Goal: Task Accomplishment & Management: Manage account settings

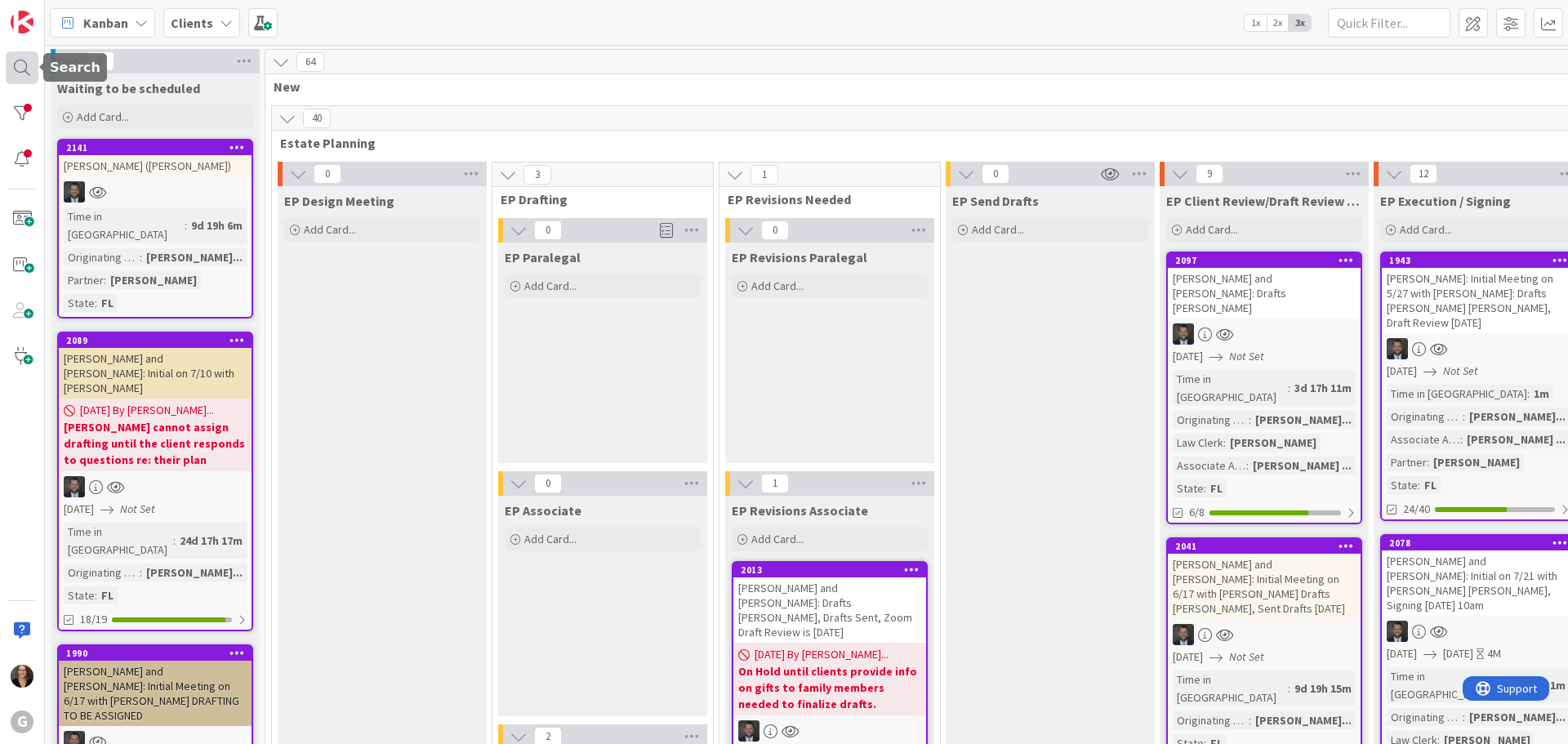
click at [19, 68] on div at bounding box center [22, 68] width 33 height 33
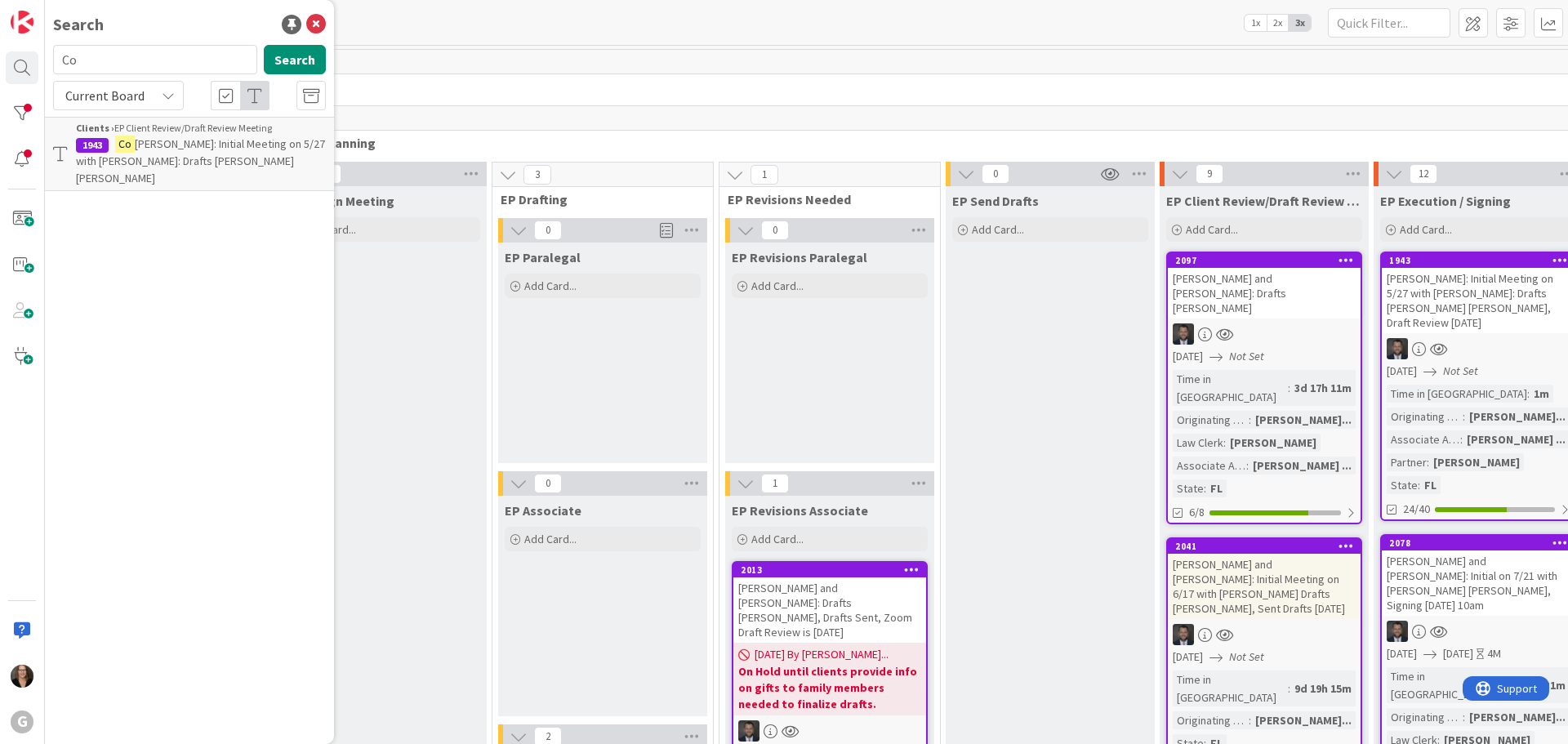
type input "C"
type input "[PERSON_NAME]"
click at [287, 63] on button "Search" at bounding box center [295, 59] width 62 height 29
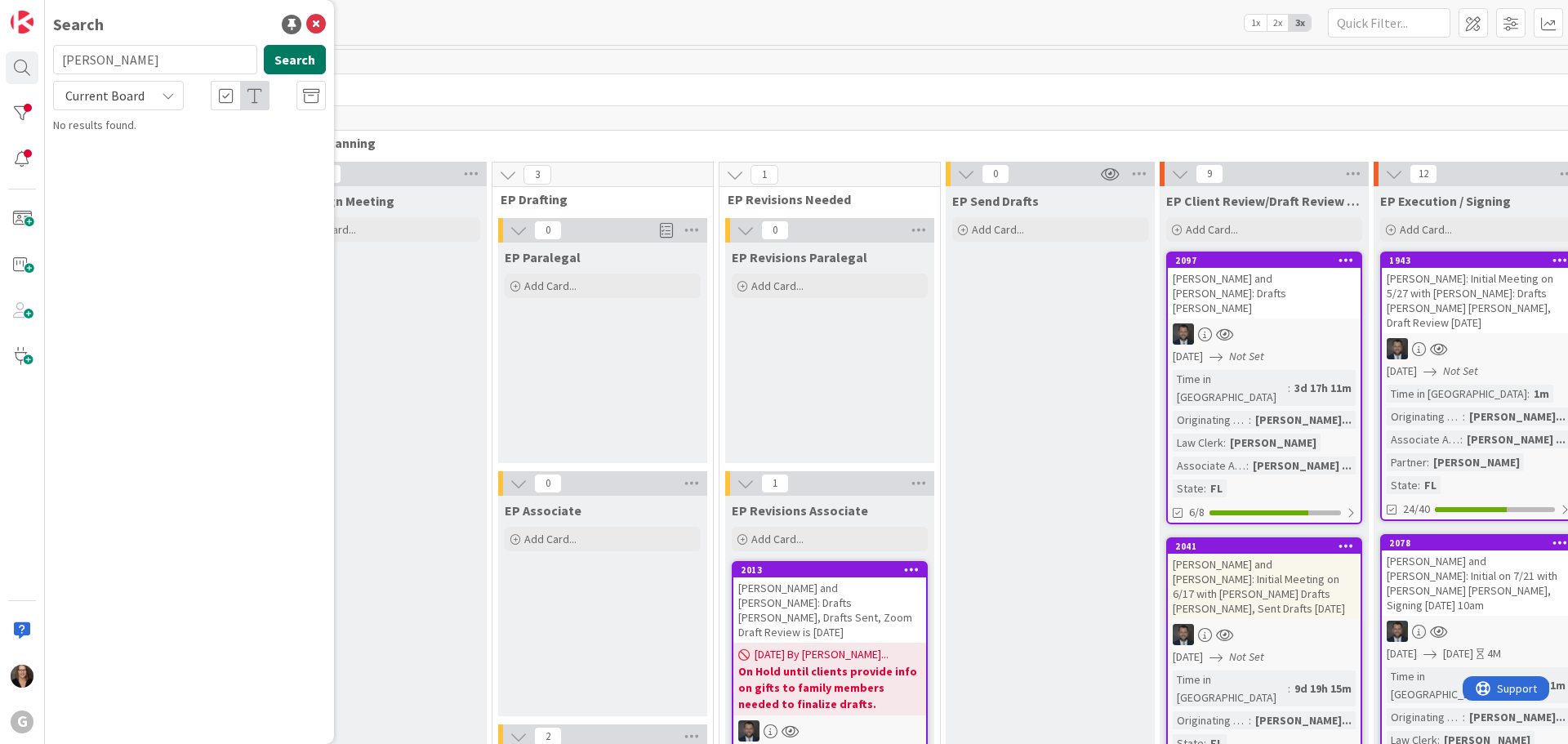
click at [289, 59] on button "Search" at bounding box center [295, 59] width 62 height 29
click at [314, 25] on icon at bounding box center [316, 25] width 20 height 20
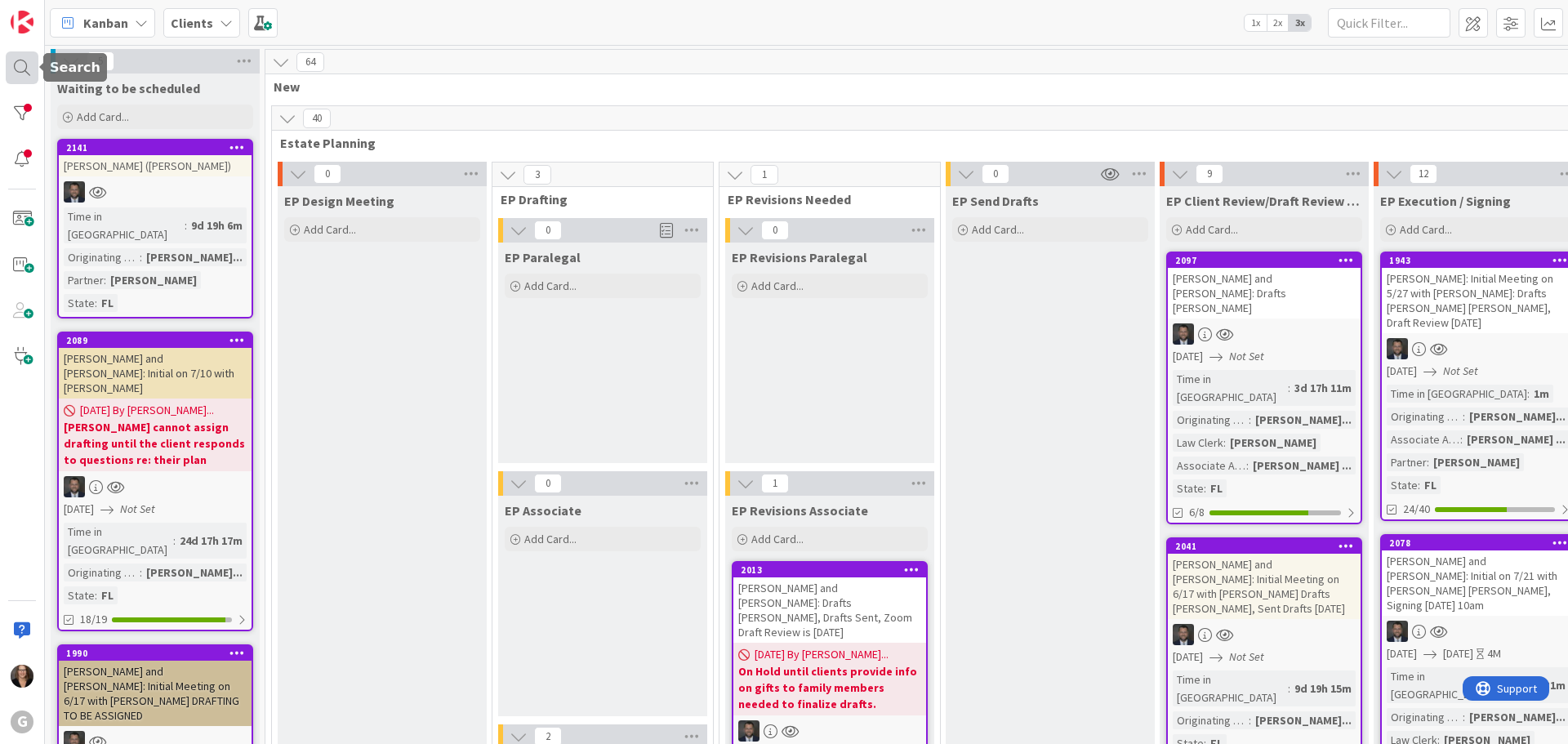
click at [17, 64] on div at bounding box center [22, 68] width 33 height 33
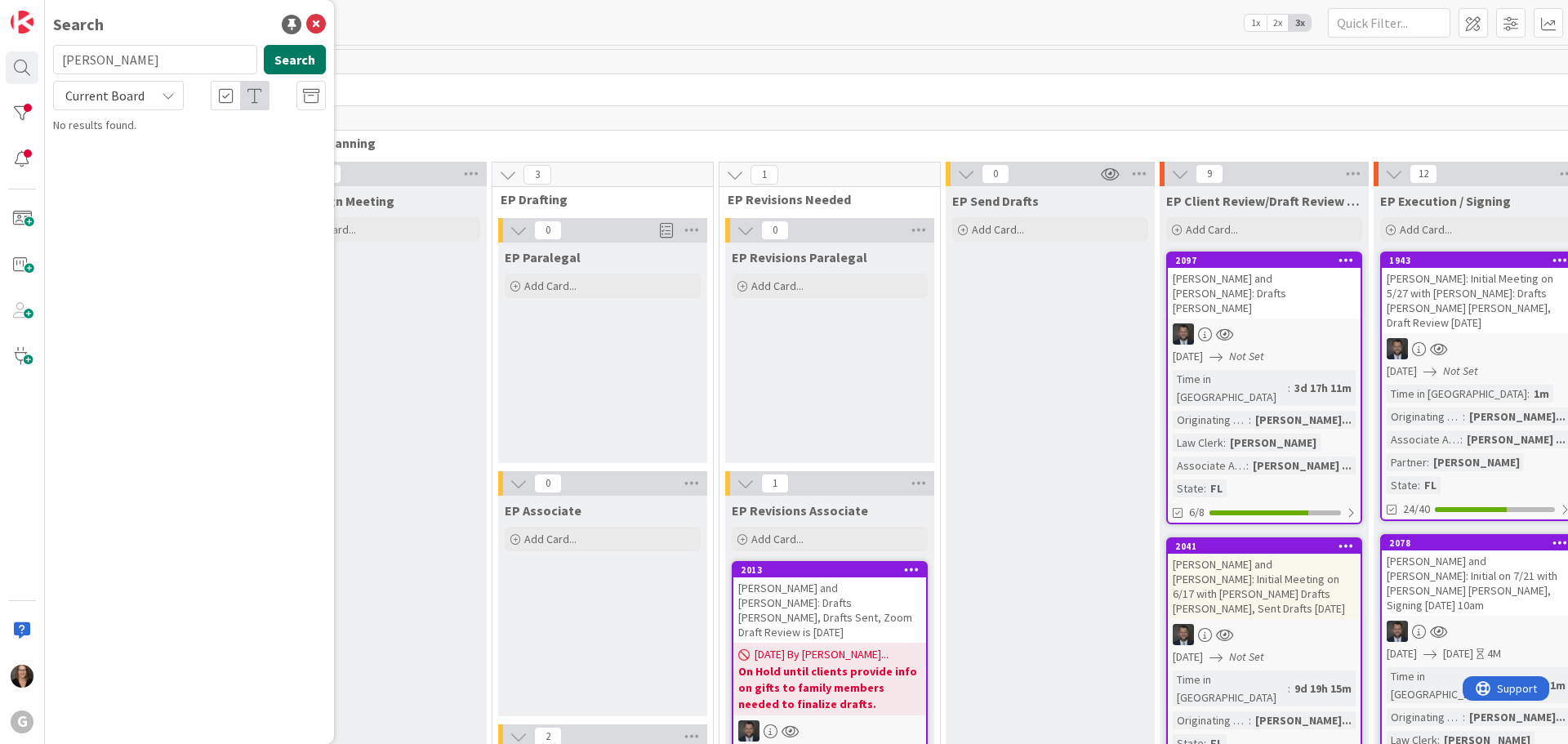
type input "[PERSON_NAME]"
click at [300, 58] on button "Search" at bounding box center [295, 59] width 62 height 29
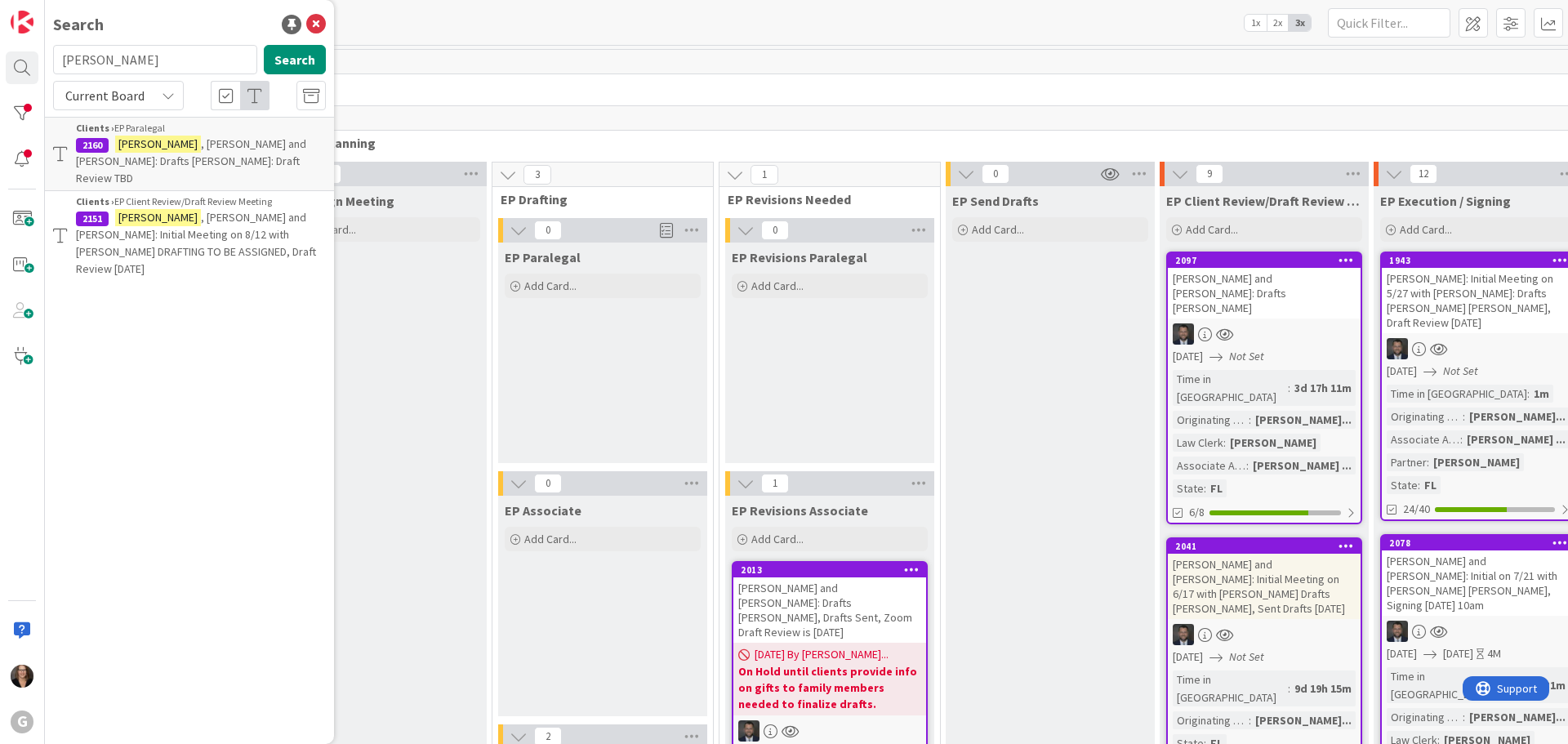
click at [224, 194] on div "Clients › EP Client Review/Draft Review Meeting" at bounding box center [201, 202] width 250 height 15
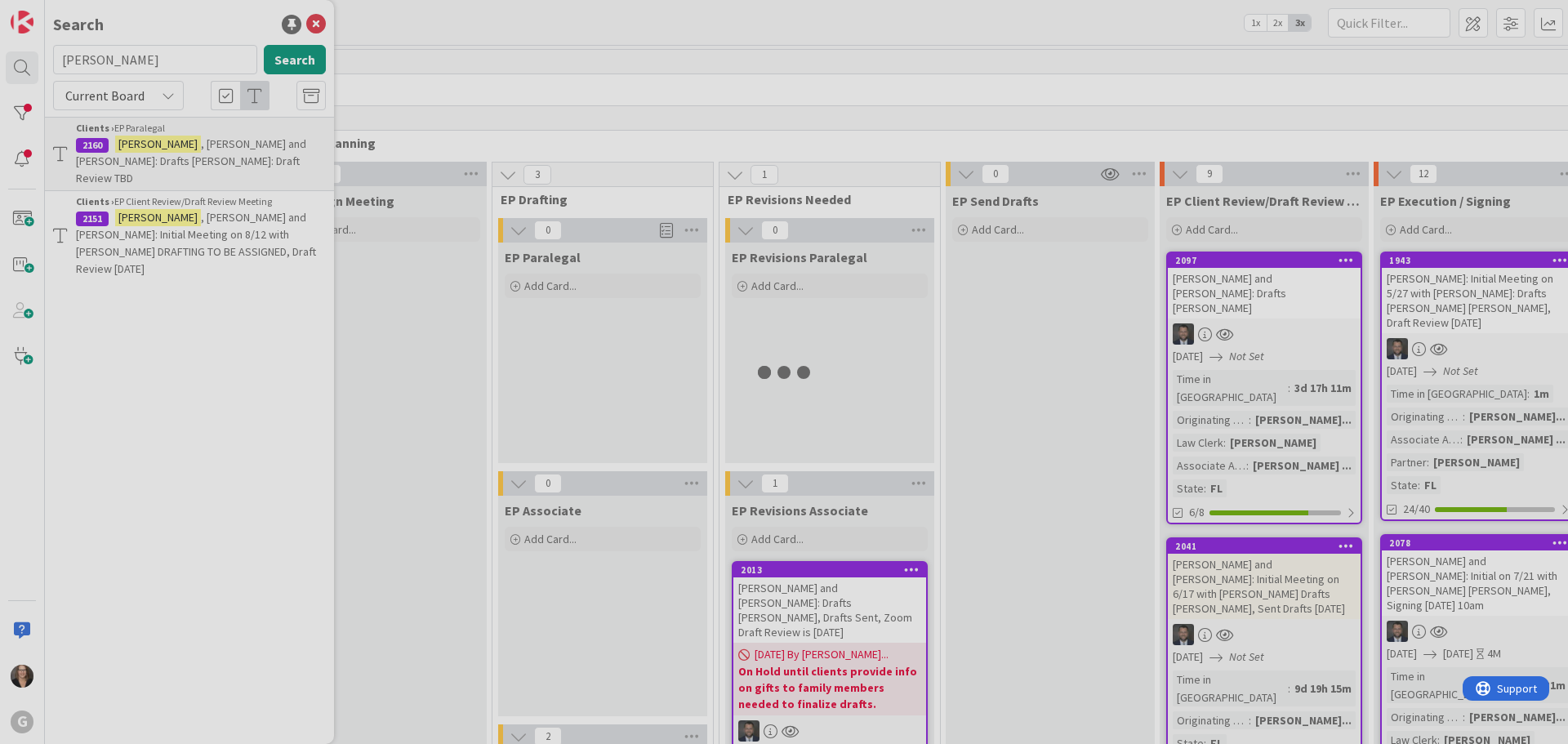
click at [224, 190] on div at bounding box center [784, 372] width 1568 height 744
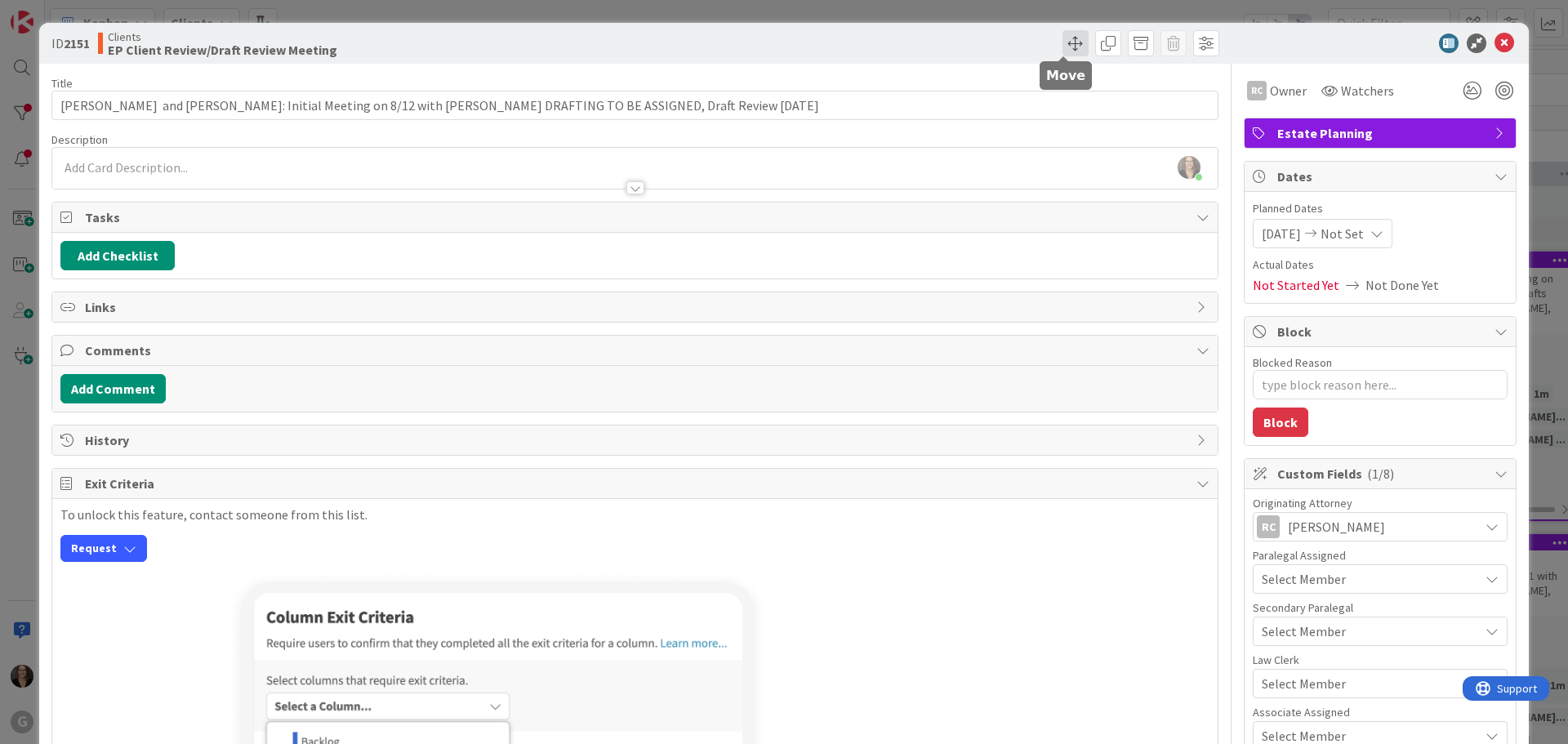
click at [1065, 40] on span at bounding box center [1076, 43] width 26 height 26
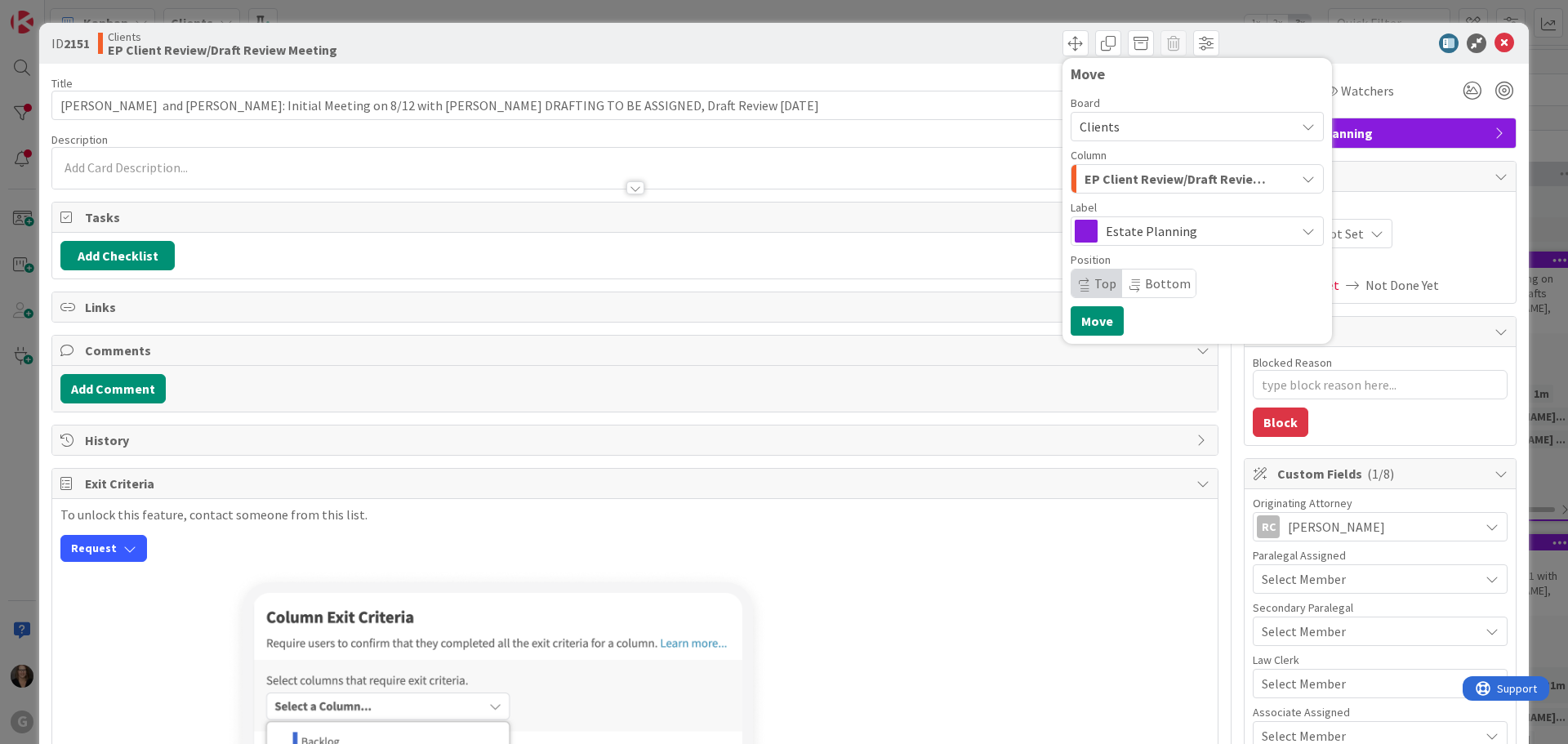
click at [109, 217] on span "Tasks" at bounding box center [636, 217] width 1103 height 20
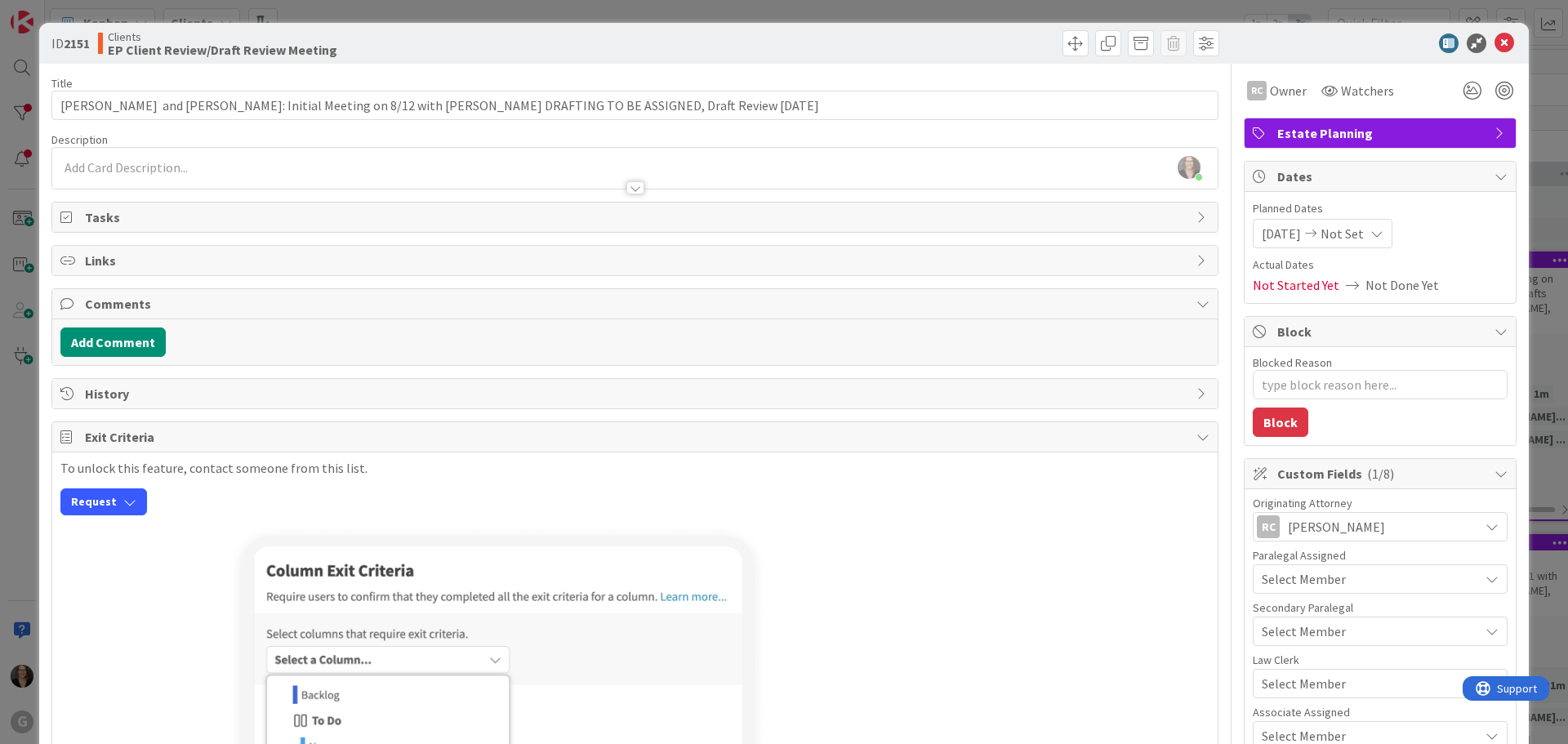
click at [1197, 213] on icon at bounding box center [1203, 217] width 13 height 13
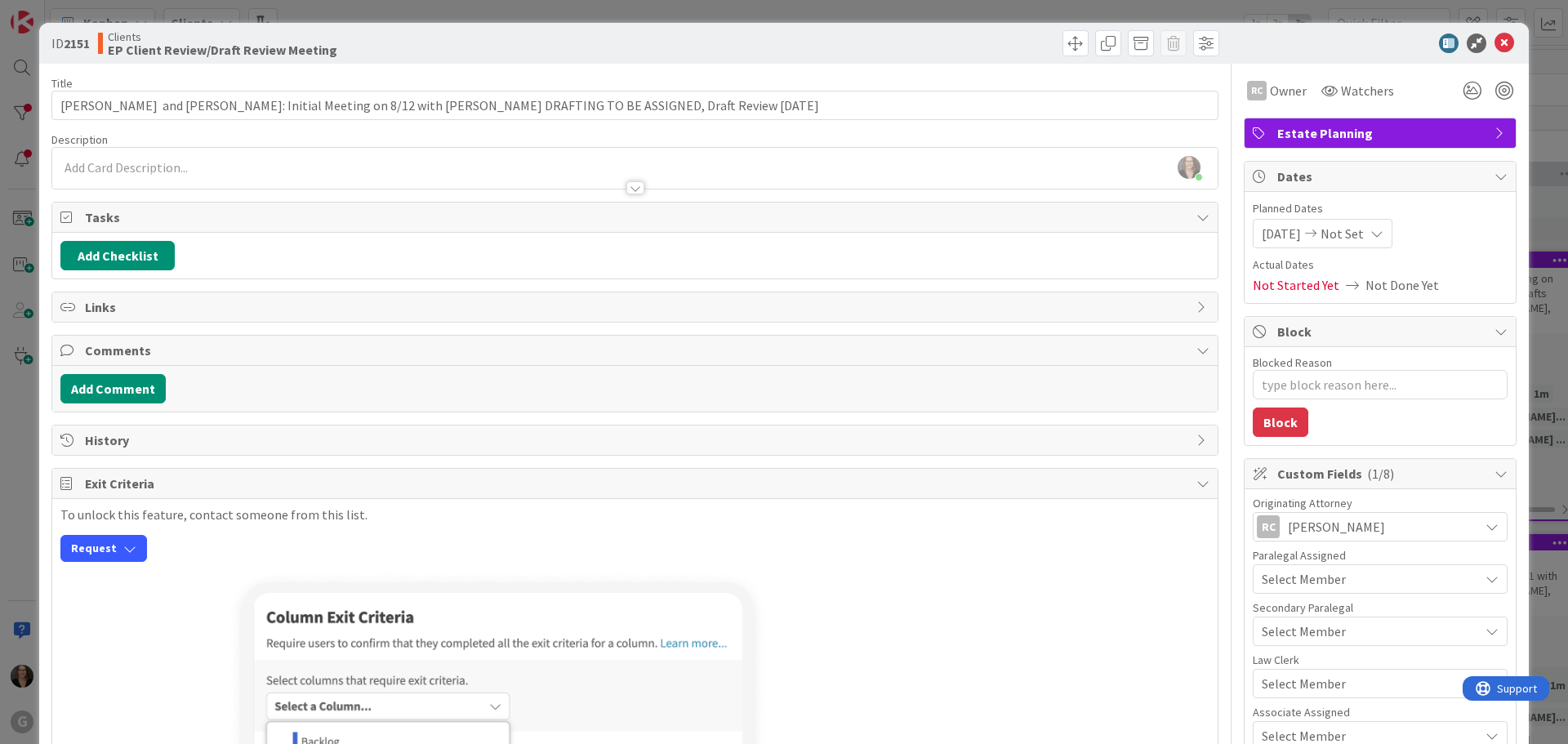
click at [86, 210] on span "Tasks" at bounding box center [636, 217] width 1103 height 20
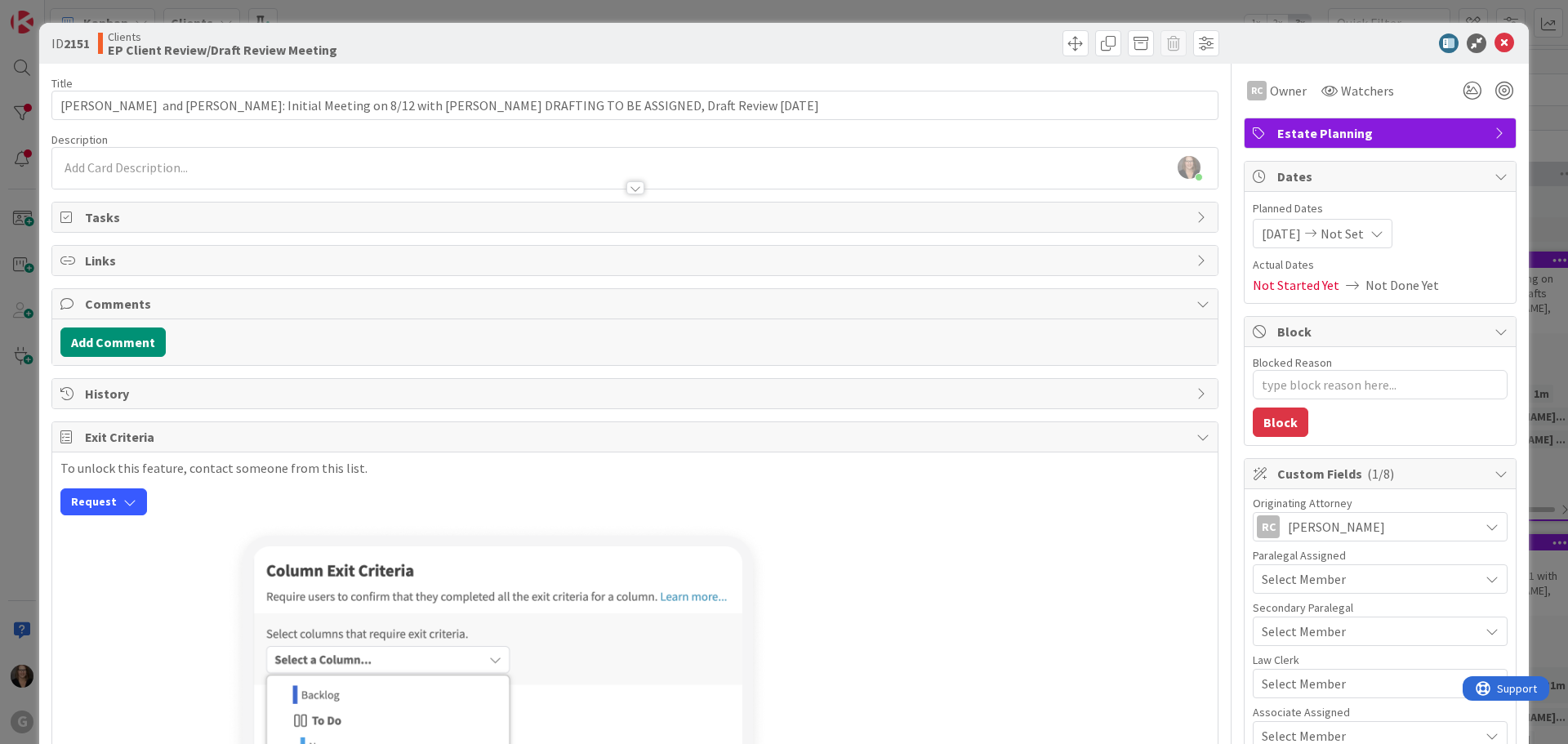
click at [86, 210] on span "Tasks" at bounding box center [636, 217] width 1103 height 20
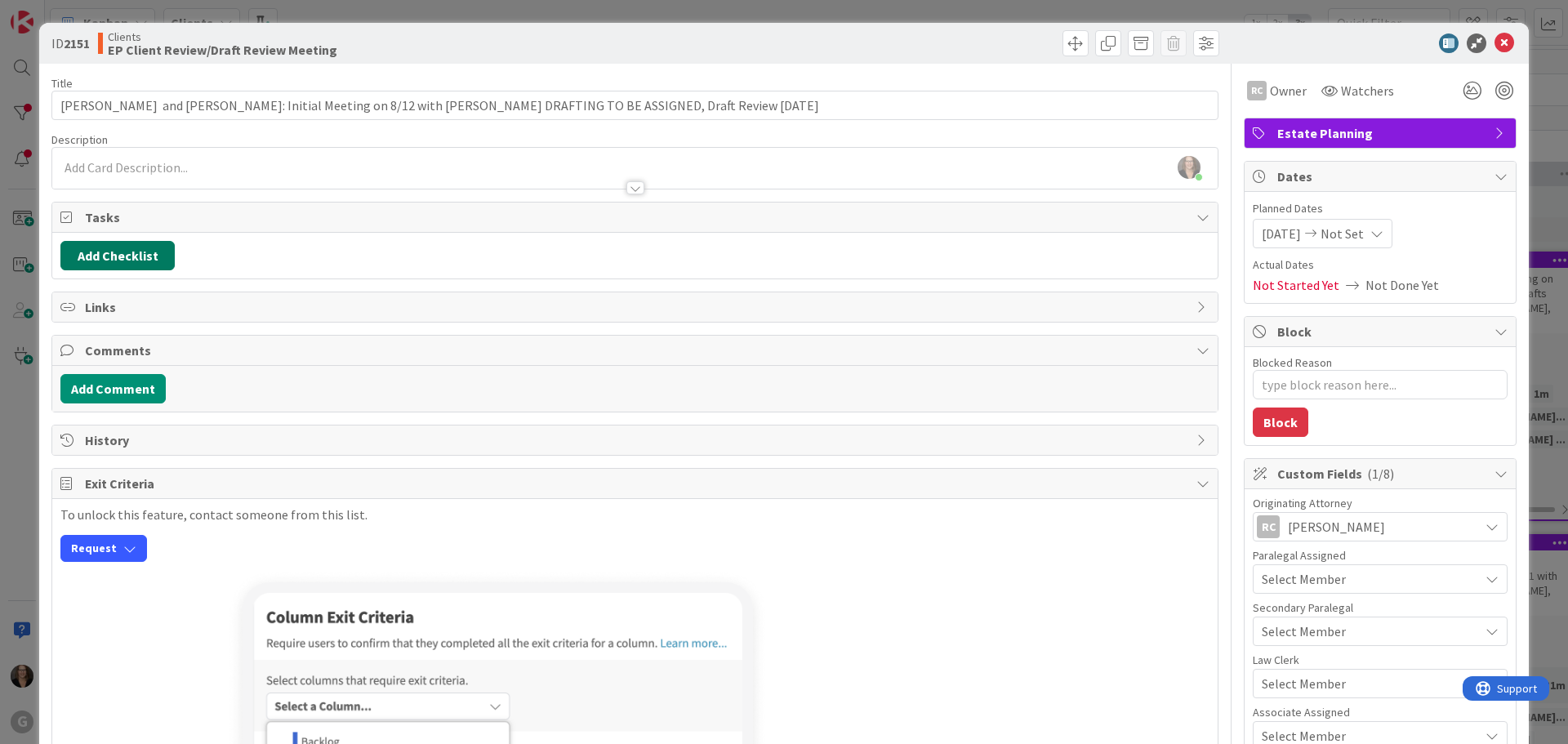
click at [98, 254] on button "Add Checklist" at bounding box center [117, 256] width 114 height 29
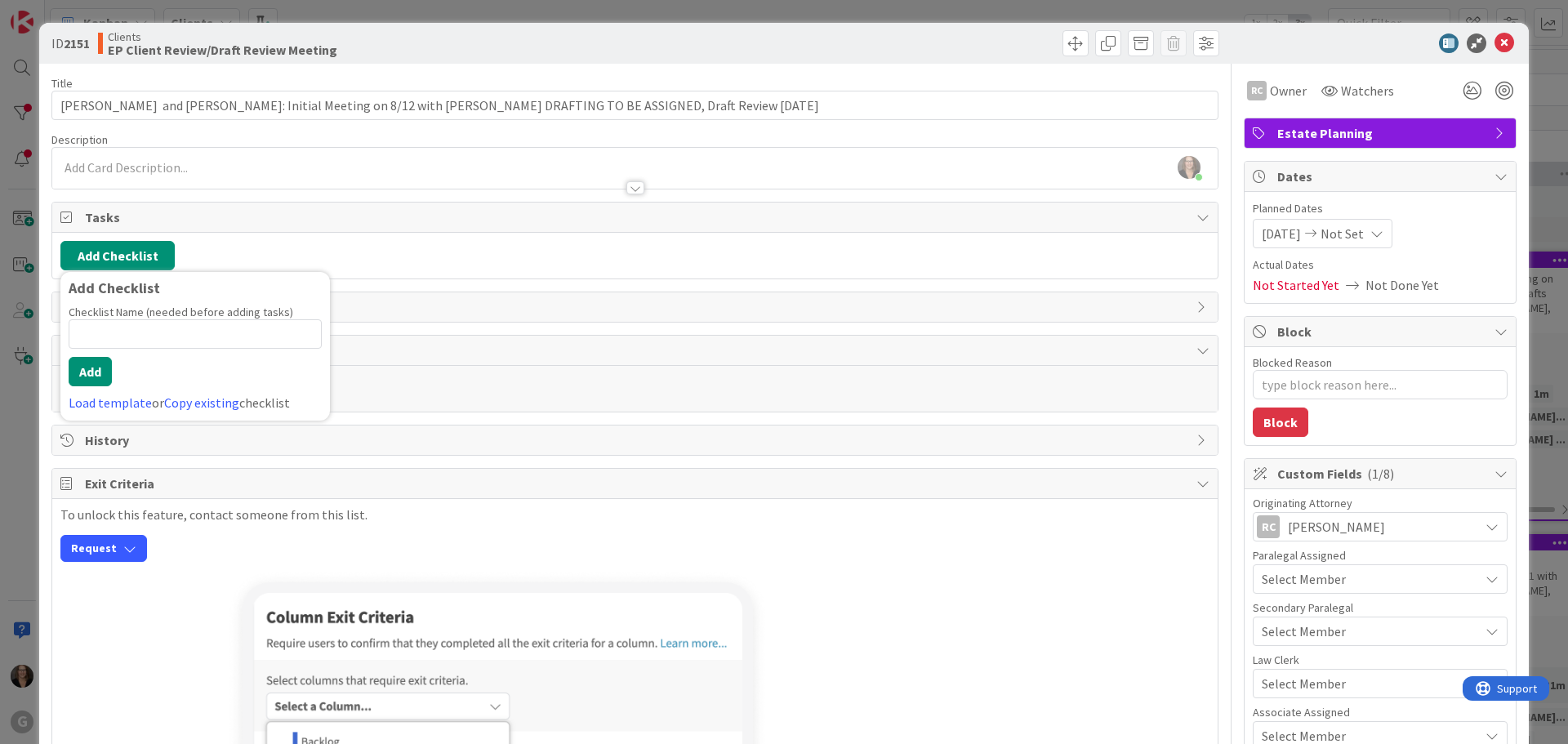
click at [117, 215] on span "Tasks" at bounding box center [636, 217] width 1103 height 20
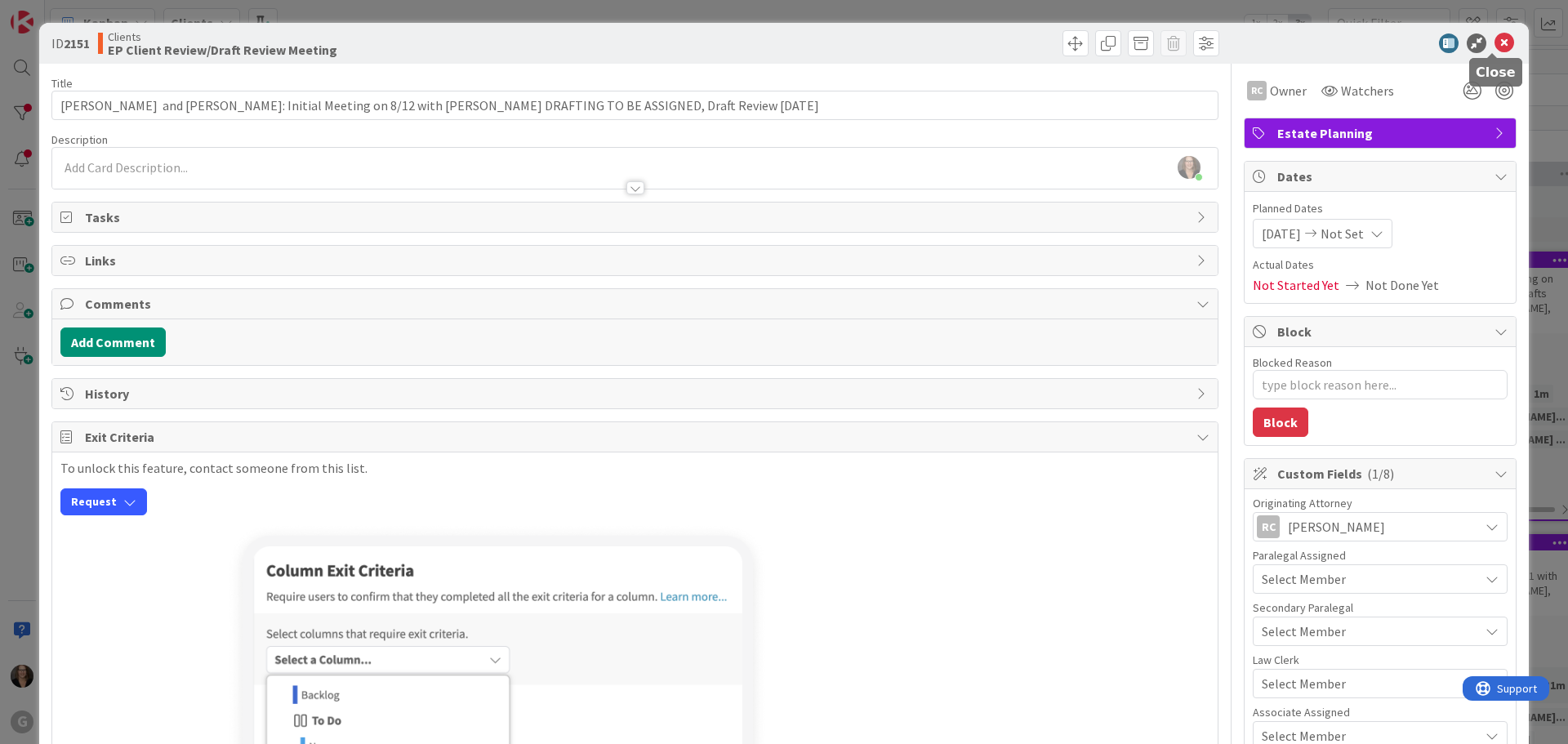
click at [1494, 42] on icon at bounding box center [1504, 43] width 20 height 20
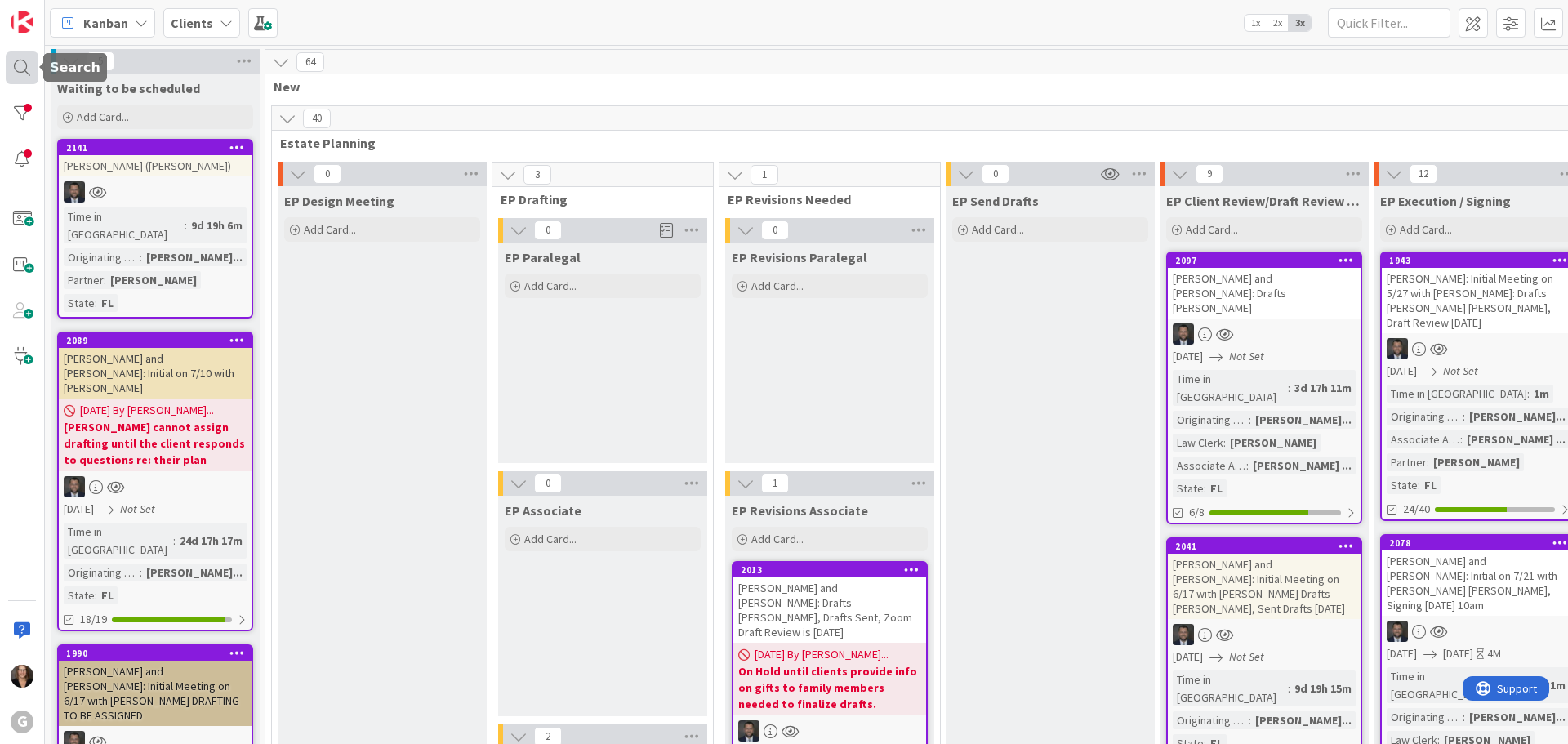
click at [22, 68] on div at bounding box center [22, 68] width 33 height 33
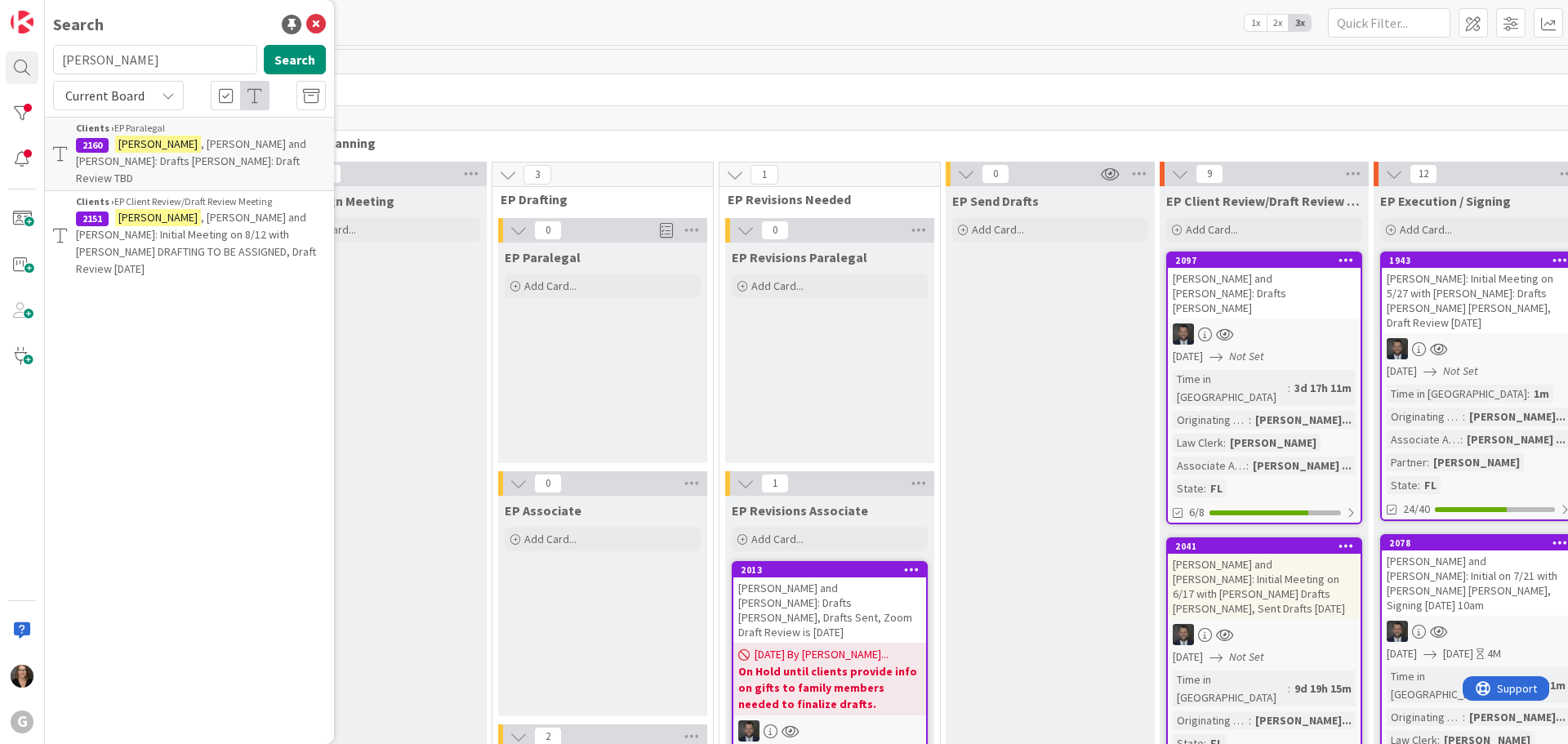
click at [144, 150] on mark "[PERSON_NAME]" at bounding box center [157, 144] width 86 height 17
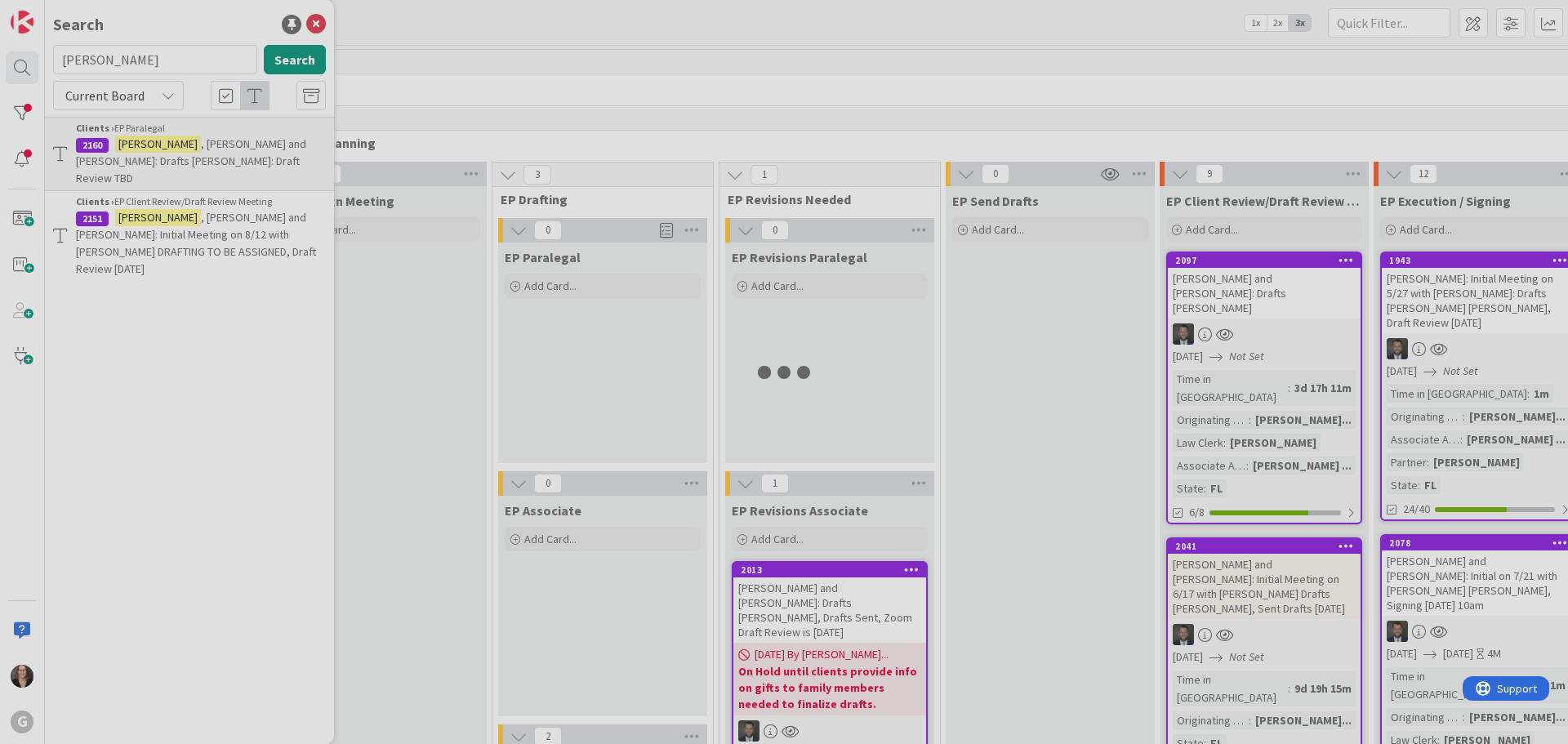
click at [144, 150] on div at bounding box center [784, 372] width 1568 height 744
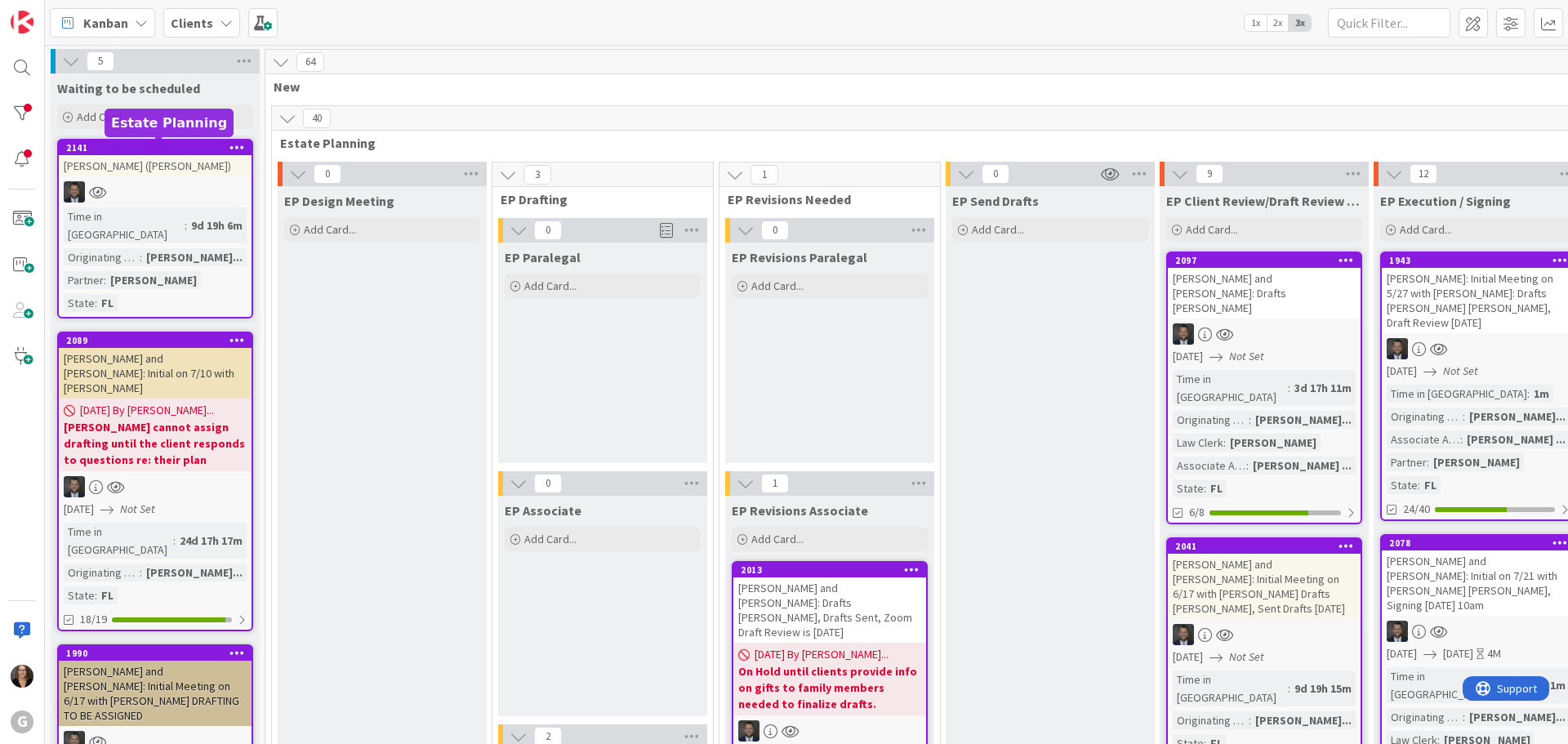
type textarea "x"
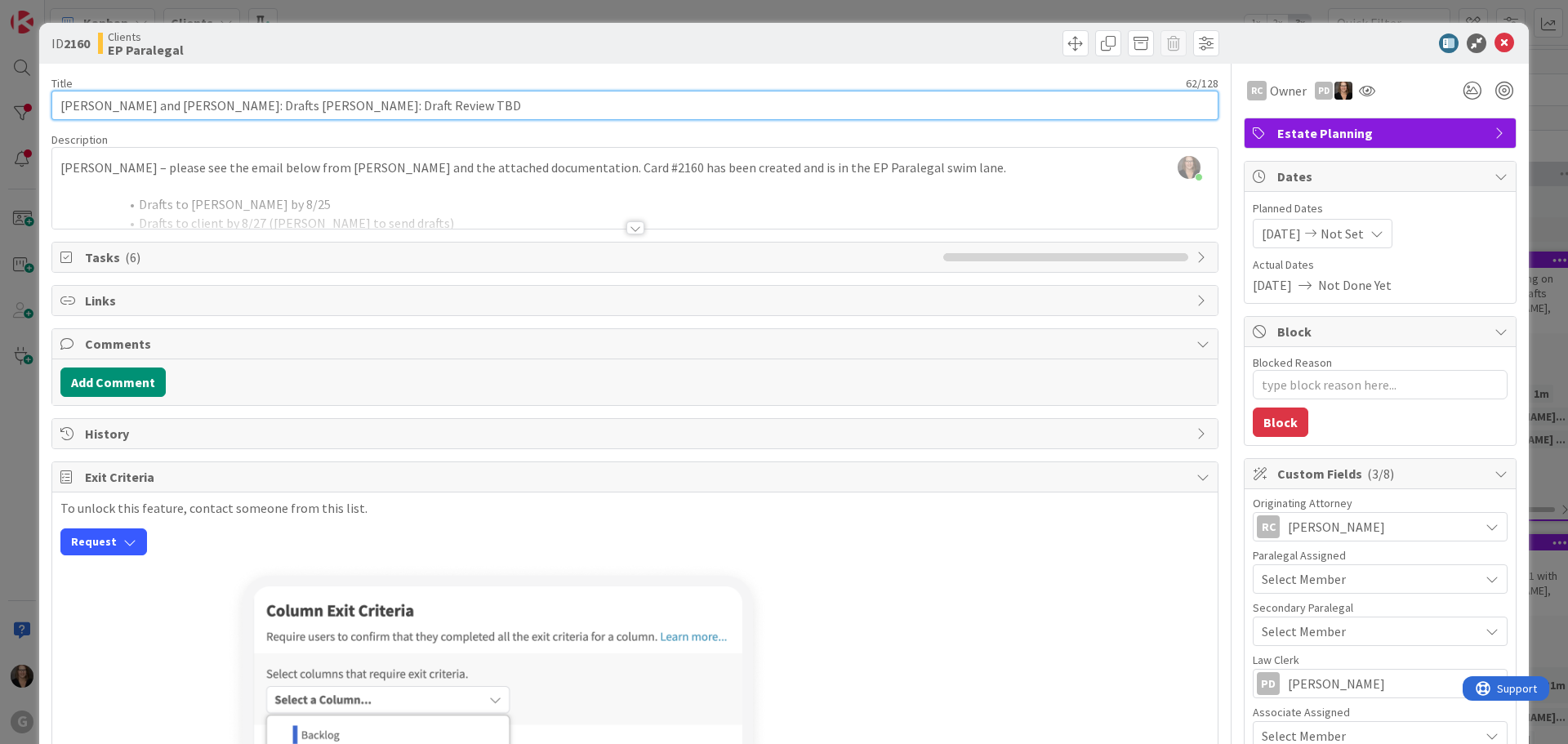
click at [436, 107] on input "[PERSON_NAME] and [PERSON_NAME]: Drafts [PERSON_NAME]: Draft Review TBD" at bounding box center [635, 105] width 1167 height 29
type input "[PERSON_NAME] and [PERSON_NAME]: Drafts [PERSON_NAME]: Draft Review TBD , Fraft"
type textarea "x"
type input "[PERSON_NAME] and [PERSON_NAME]: Drafts [PERSON_NAME]: Draft Review TBD , Fraf"
type textarea "x"
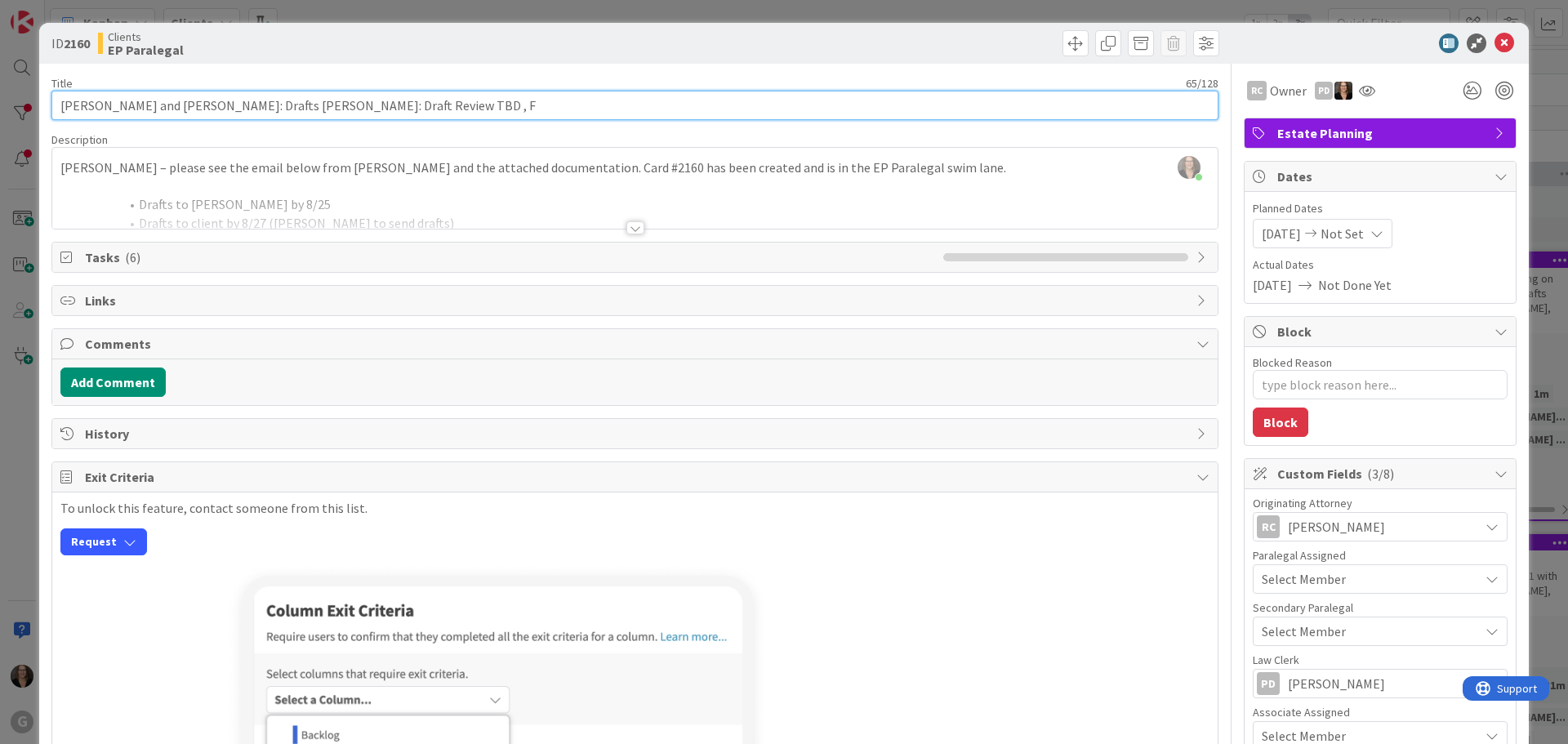
type input "[PERSON_NAME] and [PERSON_NAME]: Drafts [PERSON_NAME]: Draft Review TBD ,"
type textarea "x"
type input "[PERSON_NAME] and [PERSON_NAME]: Drafts [PERSON_NAME]: Draft Review TBD , D"
type textarea "x"
type input "[PERSON_NAME] and [PERSON_NAME]: Drafts [PERSON_NAME]: Draft Review TBD , Draft…"
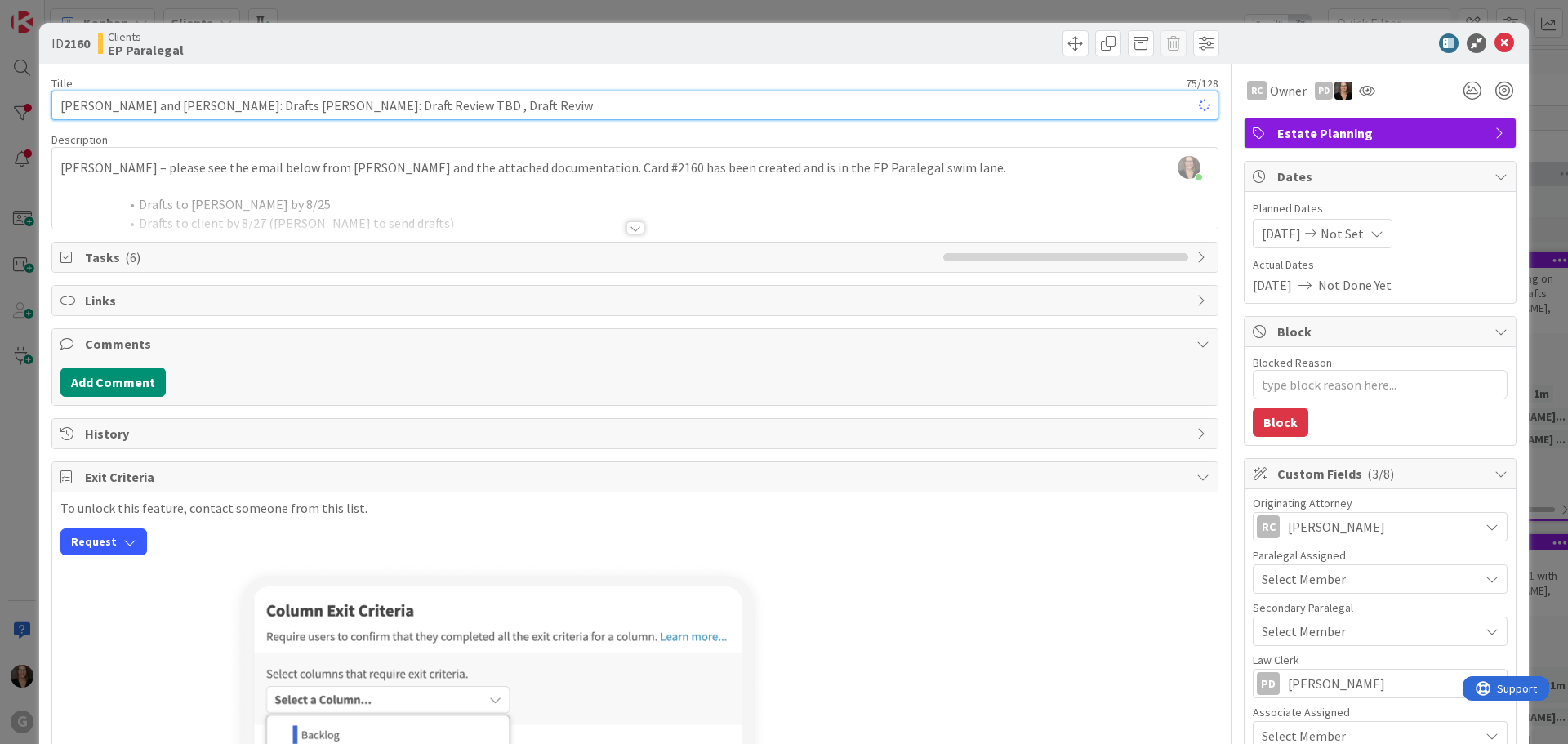
type textarea "x"
type input "[PERSON_NAME] and [PERSON_NAME]: Drafts [PERSON_NAME]: Draft Review TBD , Draft…"
type textarea "x"
type input "[PERSON_NAME] and [PERSON_NAME]: Drafts [PERSON_NAME]: Draft Review TBD , Draft…"
type textarea "x"
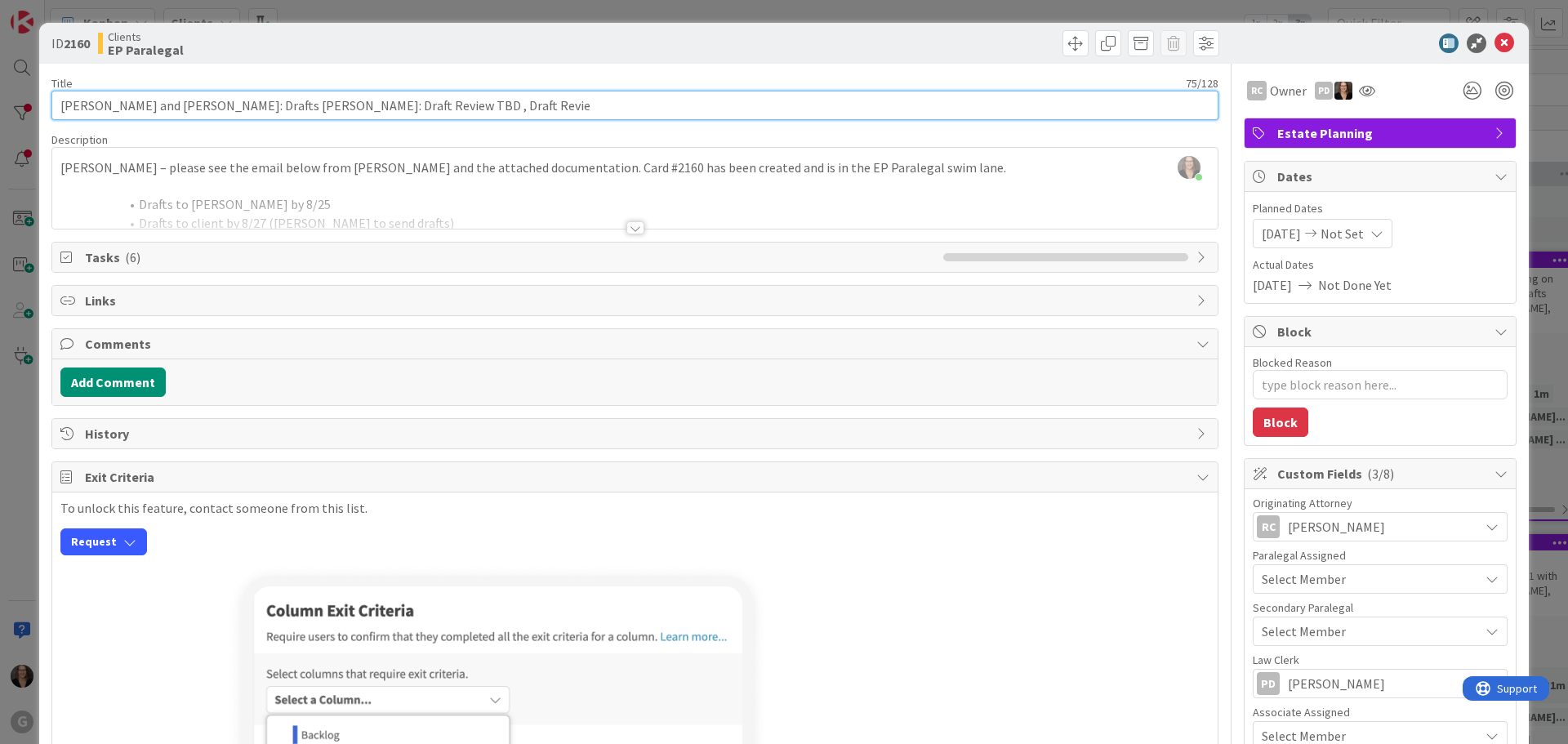
type input "[PERSON_NAME] and [PERSON_NAME]: Drafts [PERSON_NAME]: Draft Review TBD , Draft…"
type textarea "x"
type input "[PERSON_NAME] and [PERSON_NAME]: Drafts [PERSON_NAME]: Draft Review TBD , Draft…"
type textarea "x"
type input "[PERSON_NAME] and [PERSON_NAME]: Drafts [PERSON_NAME]: Draft Review TBD , Draft…"
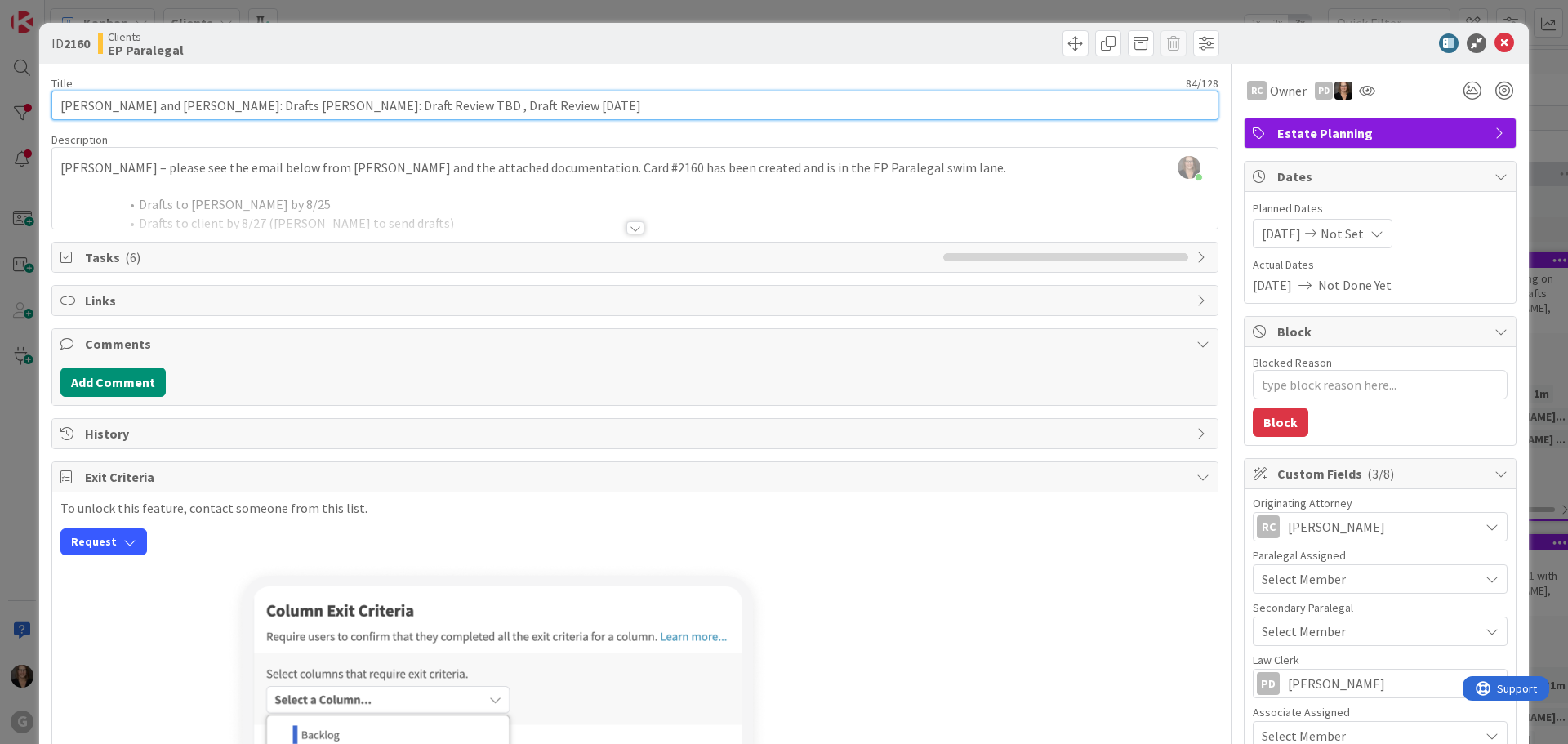
type textarea "x"
type input "[PERSON_NAME] and [PERSON_NAME]: Drafts [PERSON_NAME]: Draft Review TBD , Draft…"
type textarea "x"
type input "[PERSON_NAME] and [PERSON_NAME]: Drafts [PERSON_NAME]: Draft Review TBD , Draft…"
type textarea "x"
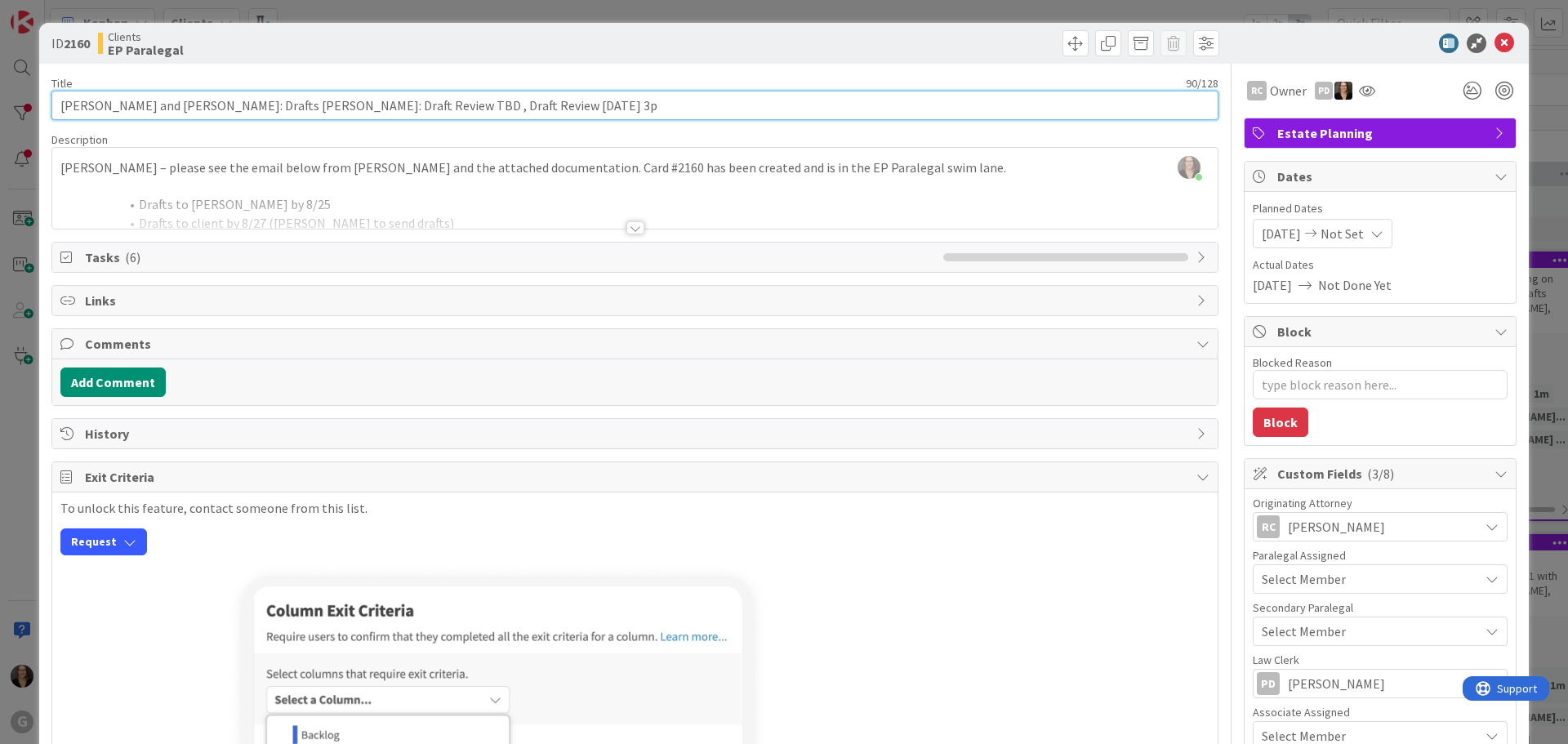
type input "[PERSON_NAME] and [PERSON_NAME]: Drafts [PERSON_NAME]: Draft Review TBD , Draft…"
type textarea "x"
type input "[PERSON_NAME] and [PERSON_NAME]: Drafts [PERSON_NAME]: Draft Review TBD , Draft…"
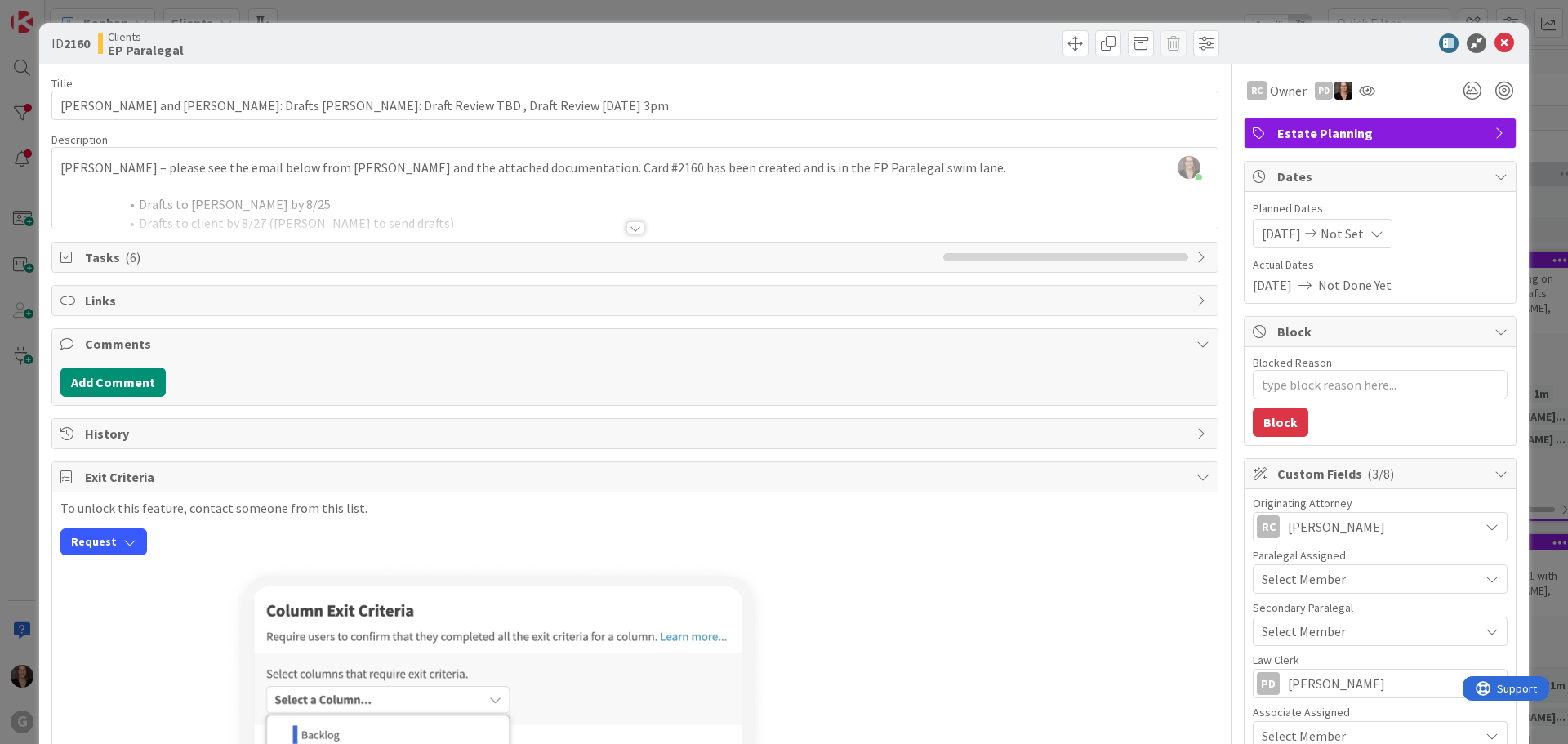
click at [176, 254] on span "Tasks ( 6 )" at bounding box center [510, 256] width 850 height 20
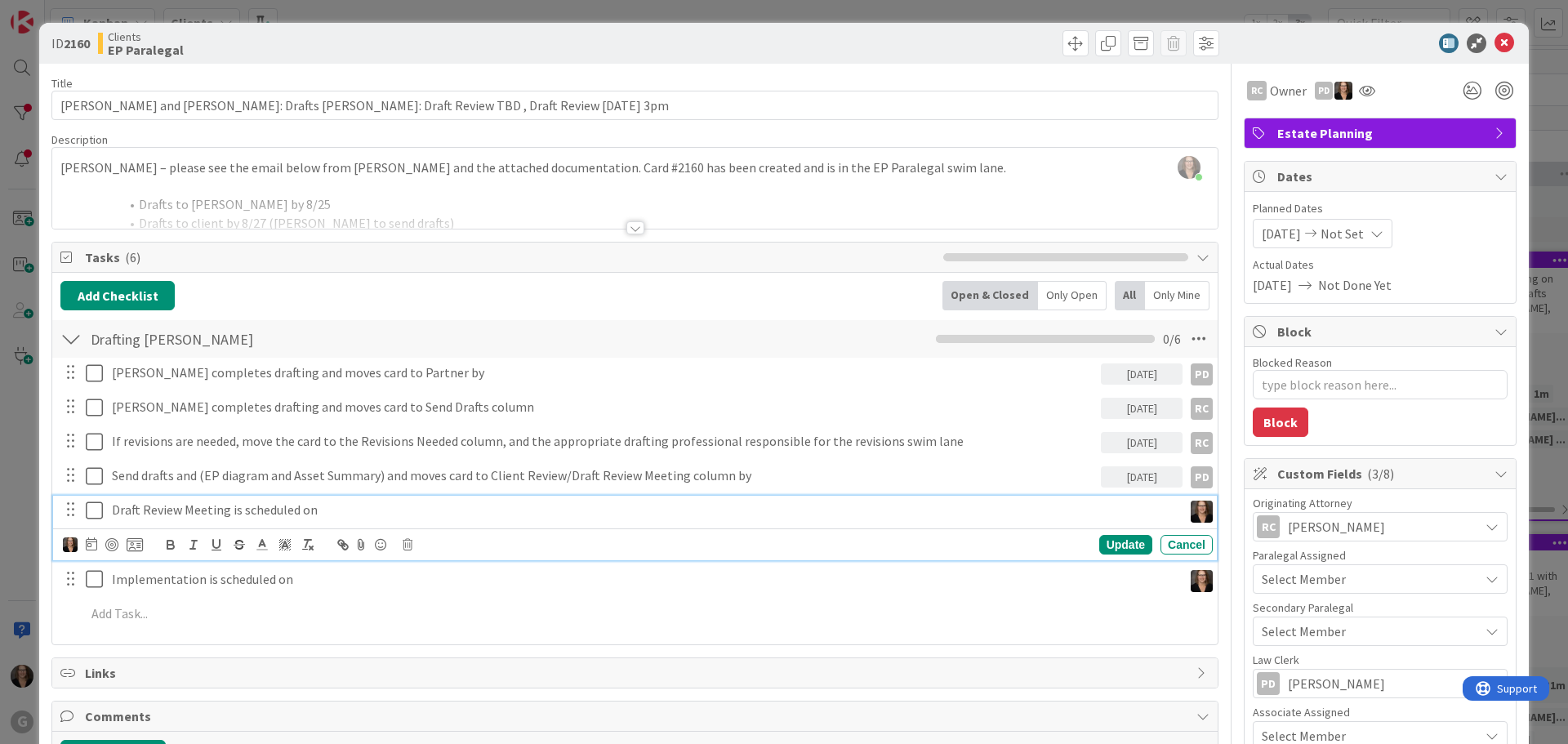
click at [316, 512] on p "Draft Review Meeting is scheduled on" at bounding box center [644, 510] width 1065 height 19
type textarea "x"
click at [93, 544] on icon at bounding box center [91, 544] width 11 height 13
click at [313, 599] on icon "Move forward to switch to the next month." at bounding box center [311, 592] width 15 height 15
click at [149, 714] on td "15" at bounding box center [153, 712] width 32 height 31
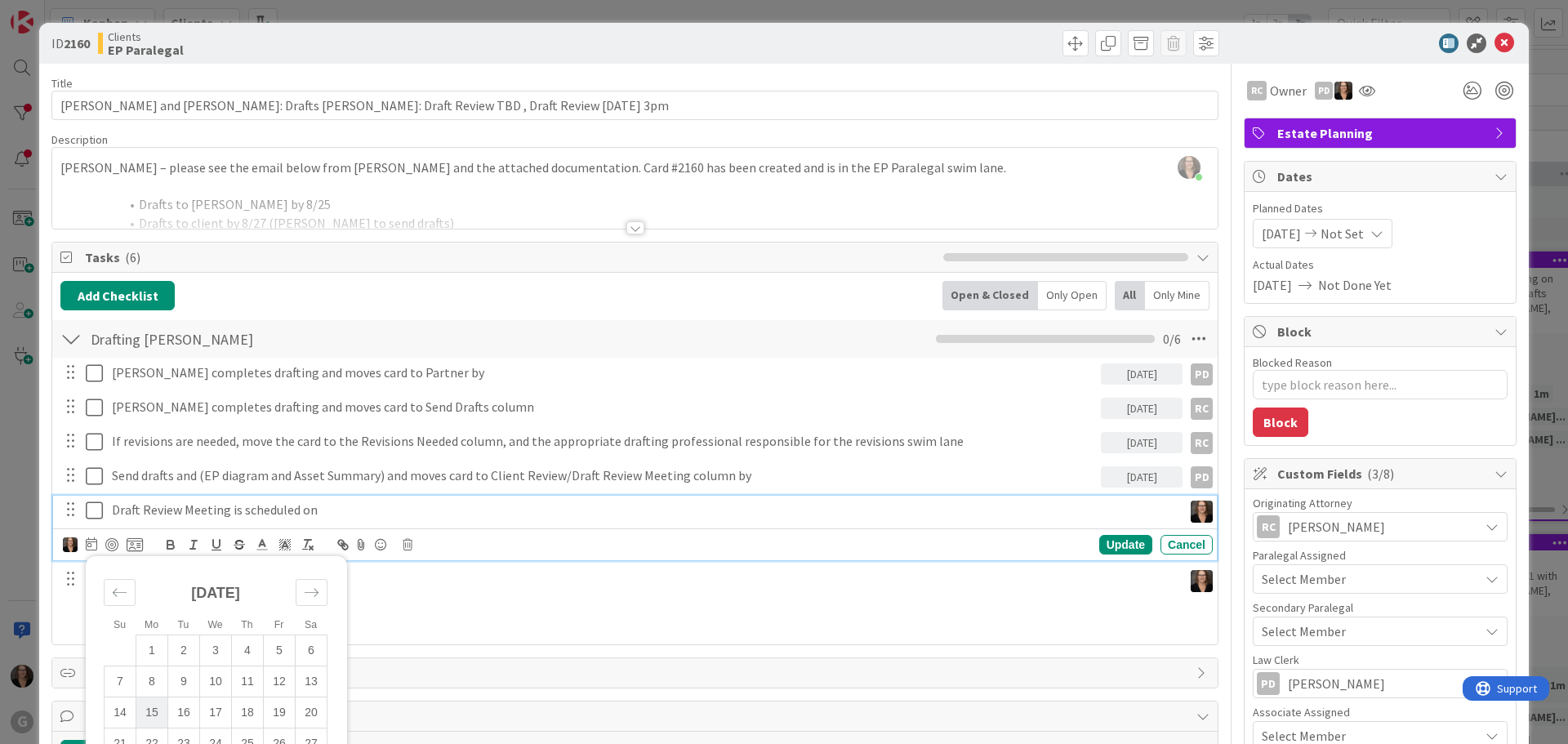
type input "[DATE]"
type textarea "x"
click at [95, 506] on icon at bounding box center [98, 510] width 25 height 20
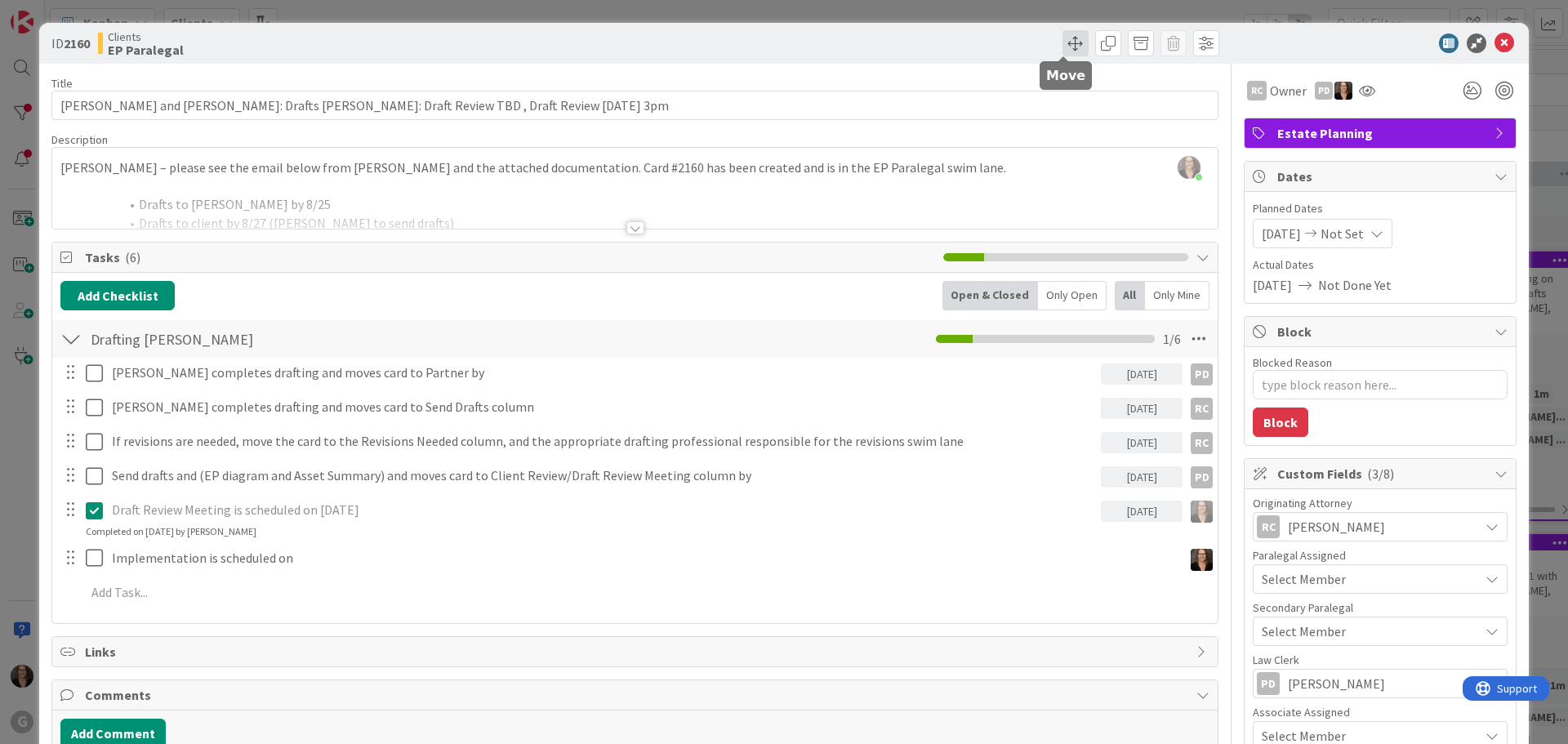
click at [1065, 41] on span at bounding box center [1076, 43] width 26 height 26
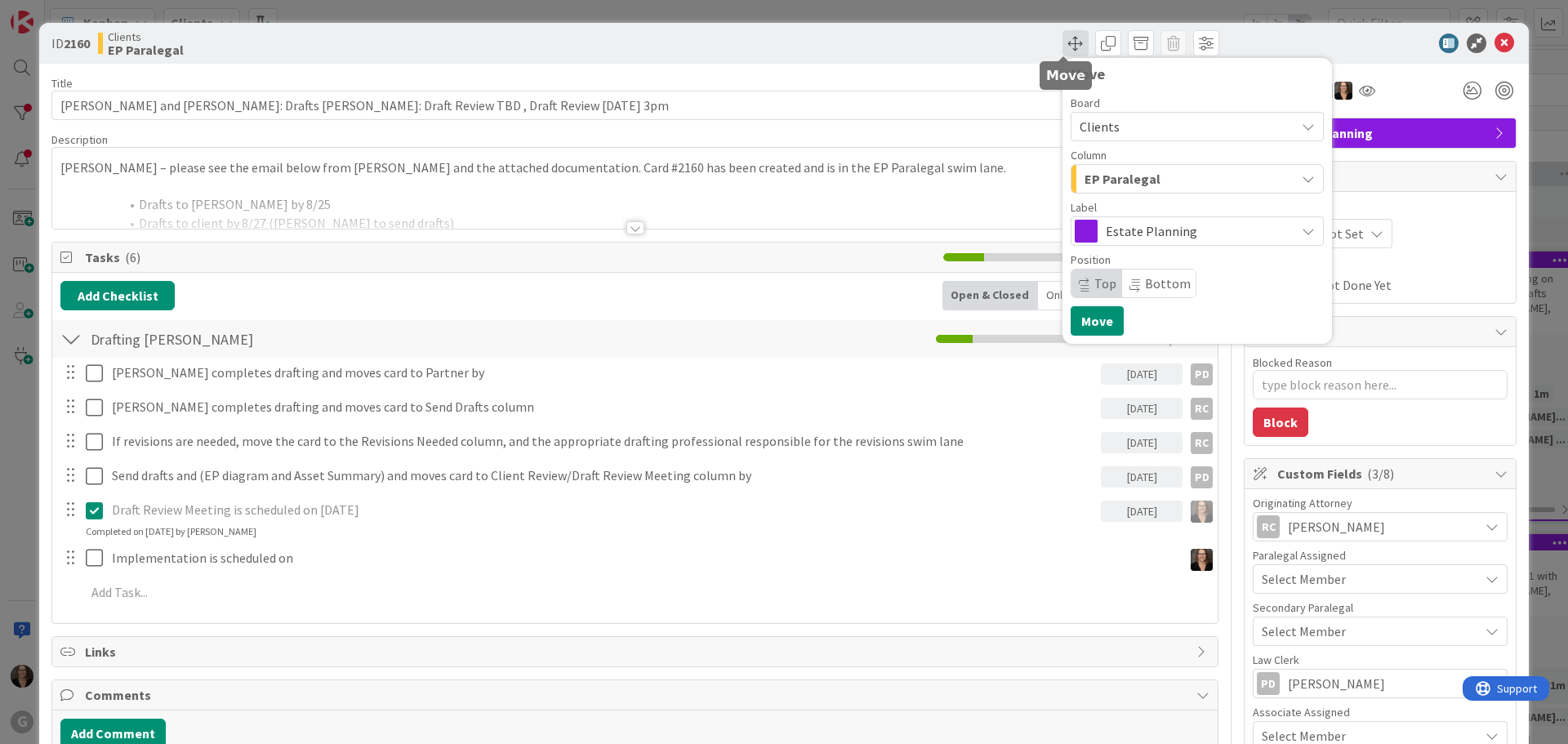
click at [1065, 41] on span at bounding box center [1076, 43] width 26 height 26
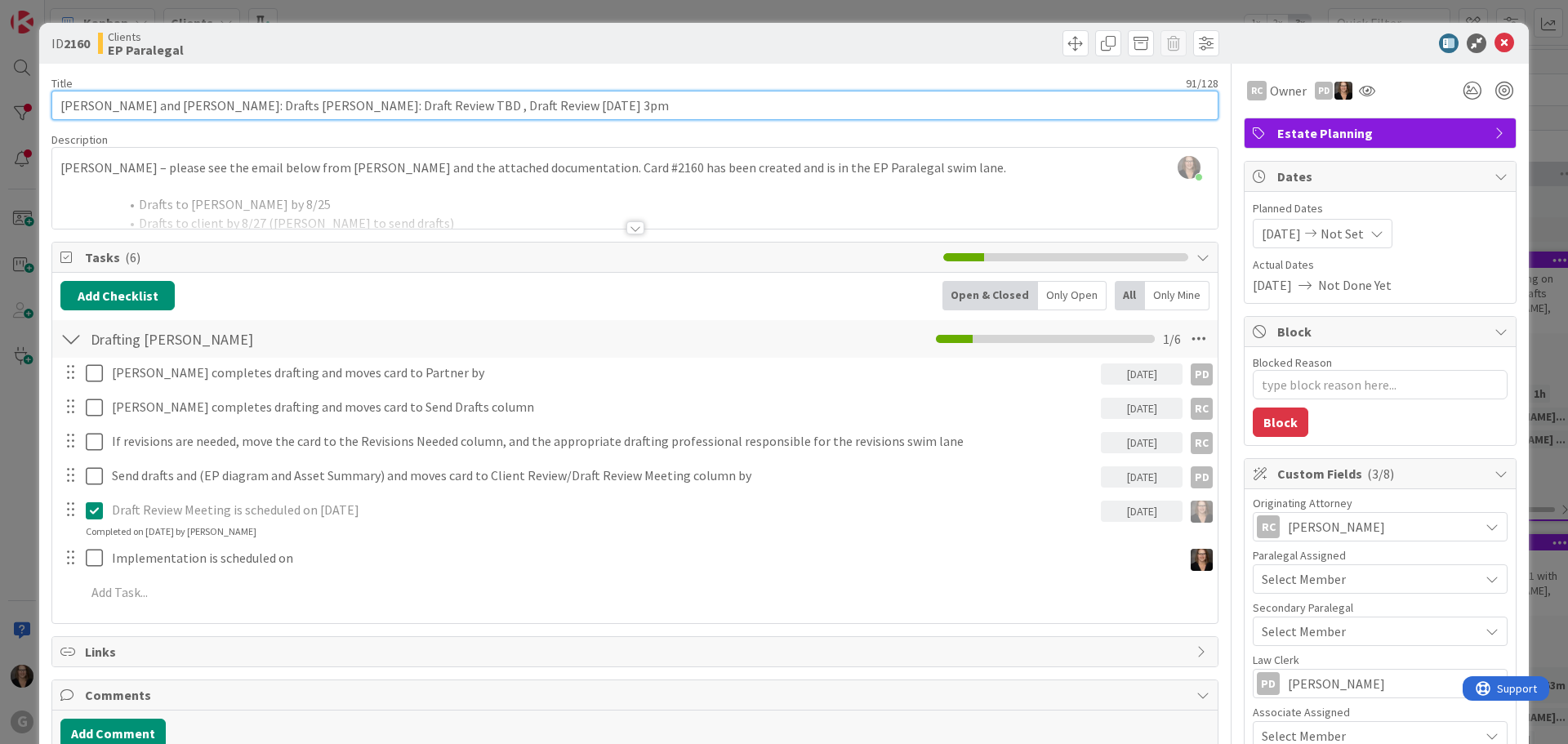
click at [578, 106] on input "[PERSON_NAME] and [PERSON_NAME]: Drafts [PERSON_NAME]: Draft Review TBD , Draft…" at bounding box center [635, 105] width 1167 height 29
type textarea "x"
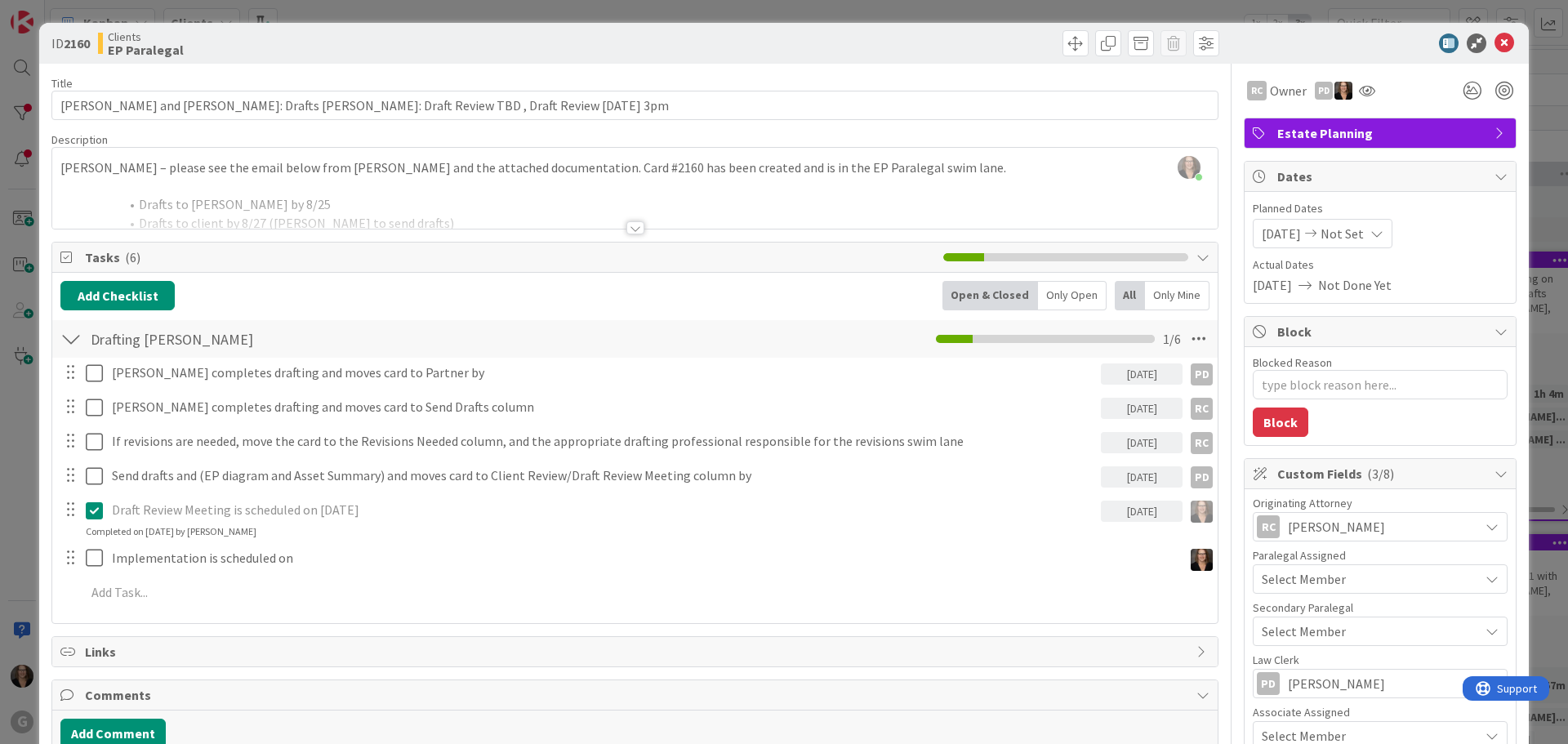
scroll to position [13, 0]
